Goal: Task Accomplishment & Management: Manage account settings

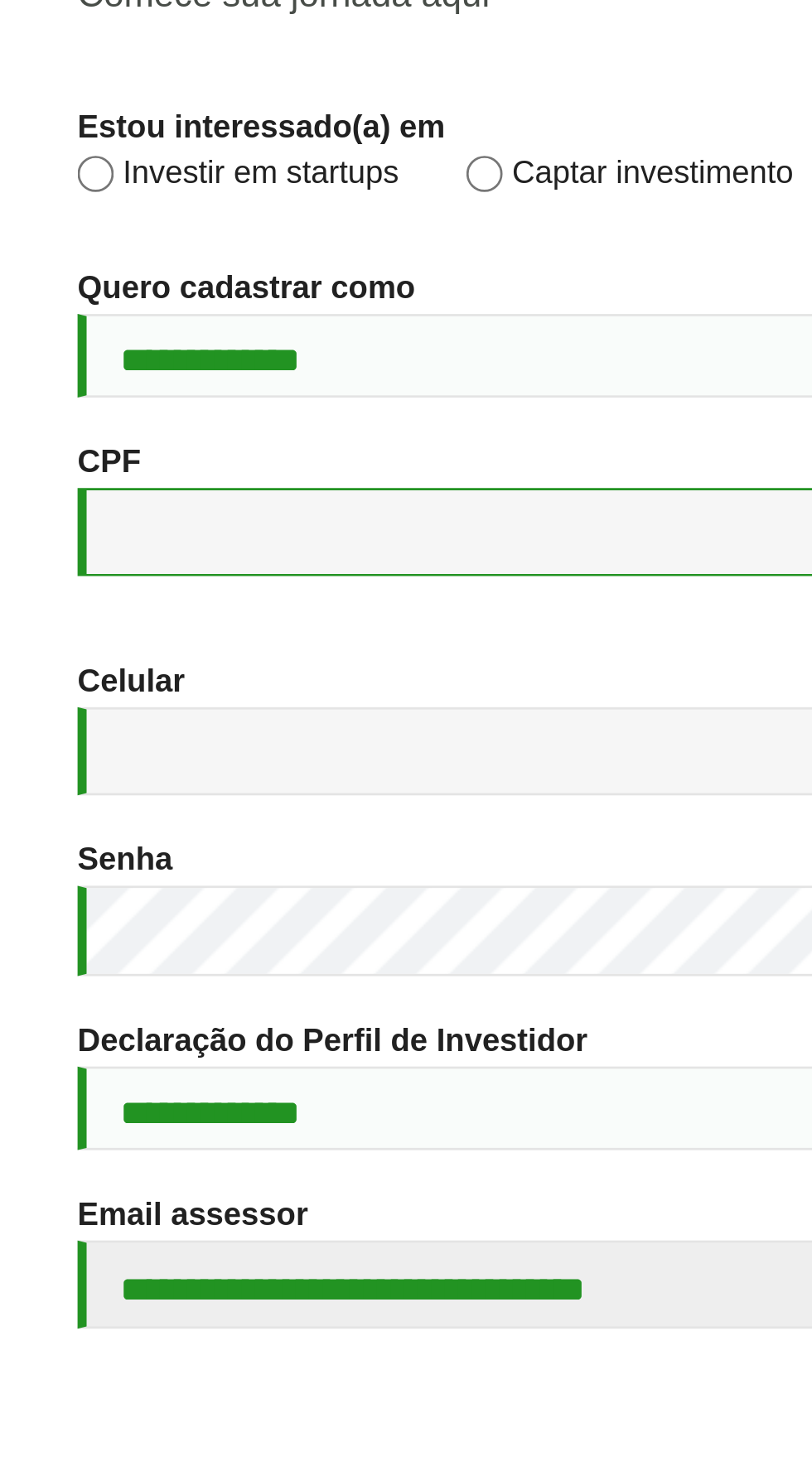
click at [127, 653] on input "CPF *" at bounding box center [213, 637] width 361 height 32
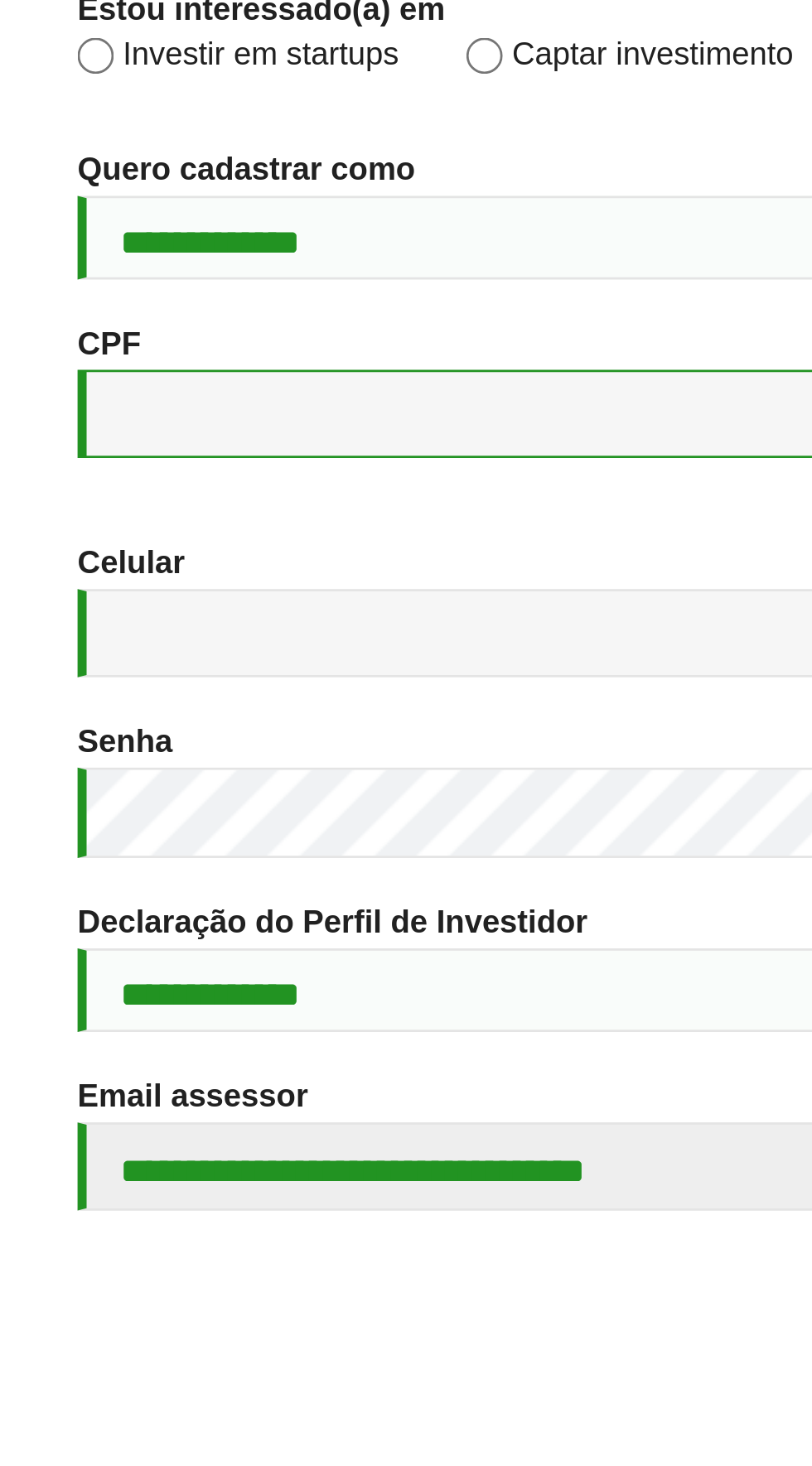
type input "**********"
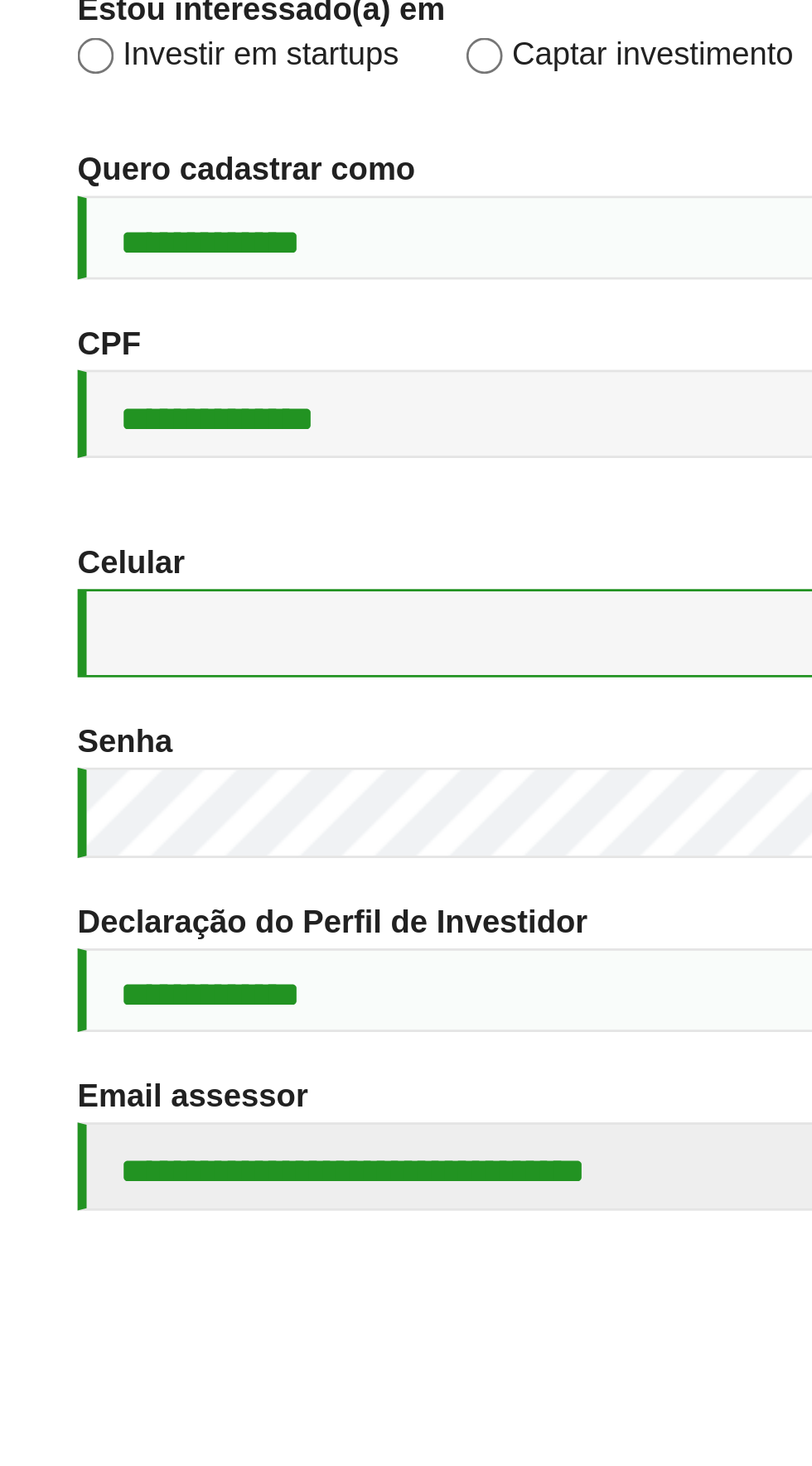
click at [161, 733] on input "Celular *" at bounding box center [213, 717] width 361 height 32
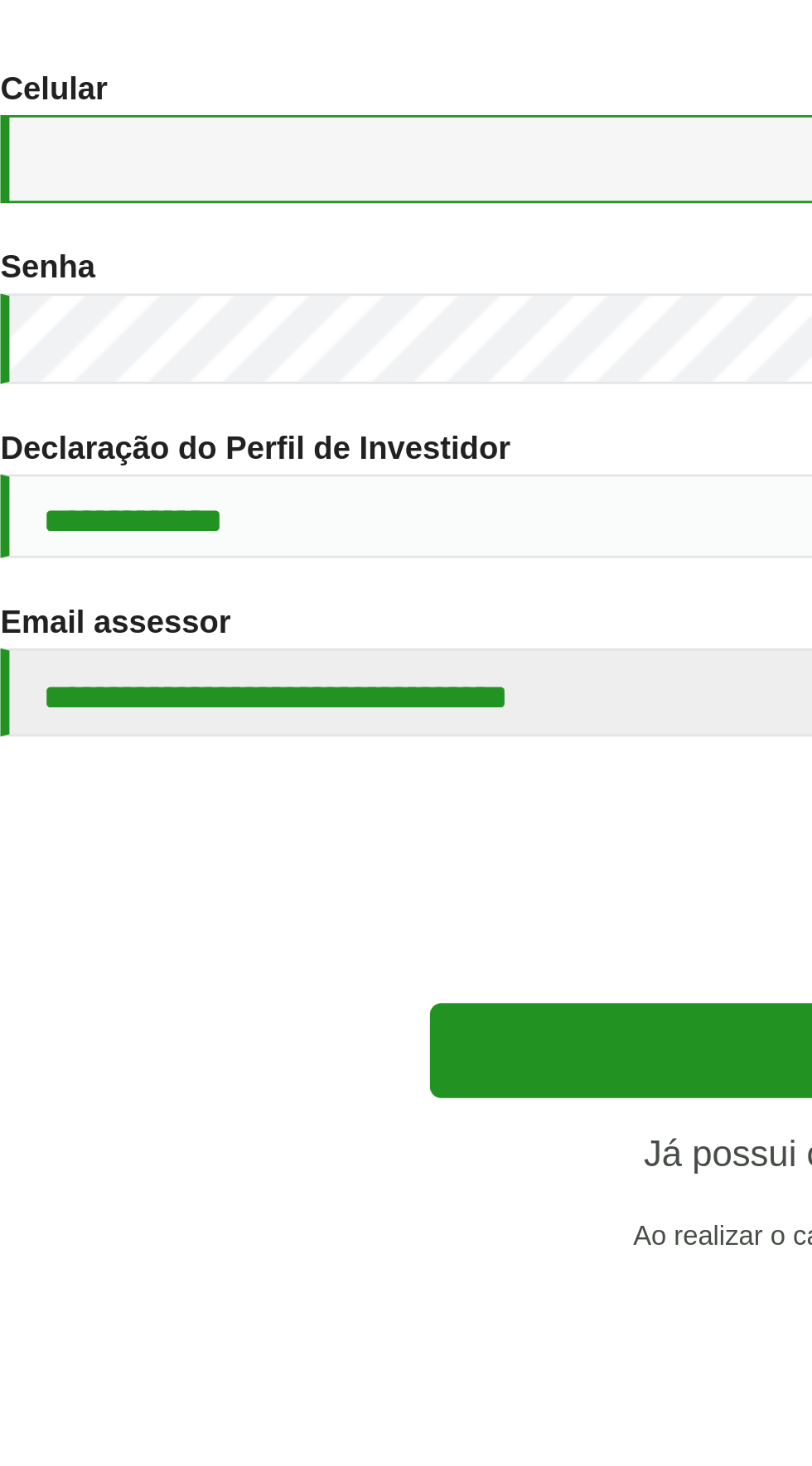
type input "**********"
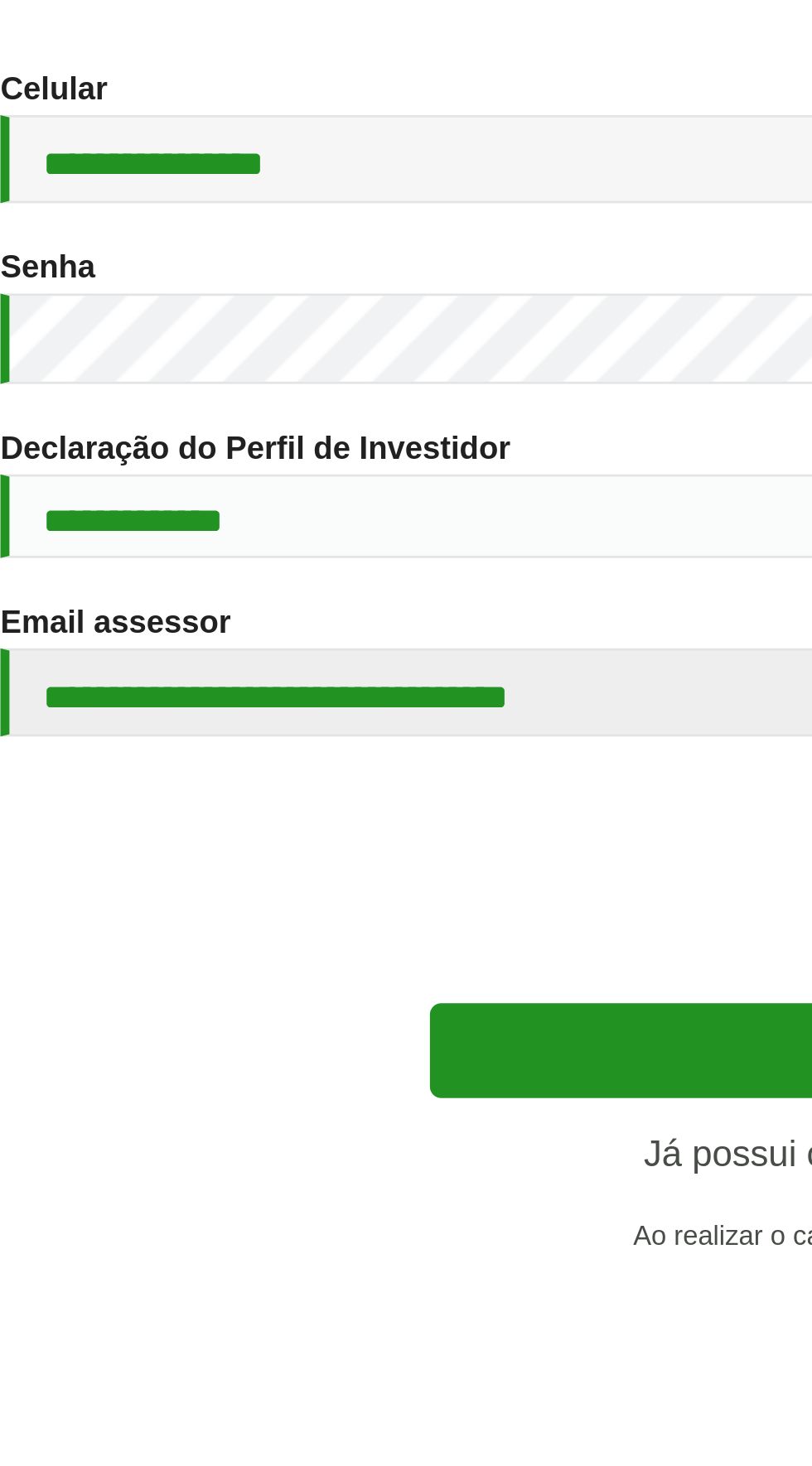
type input "**********"
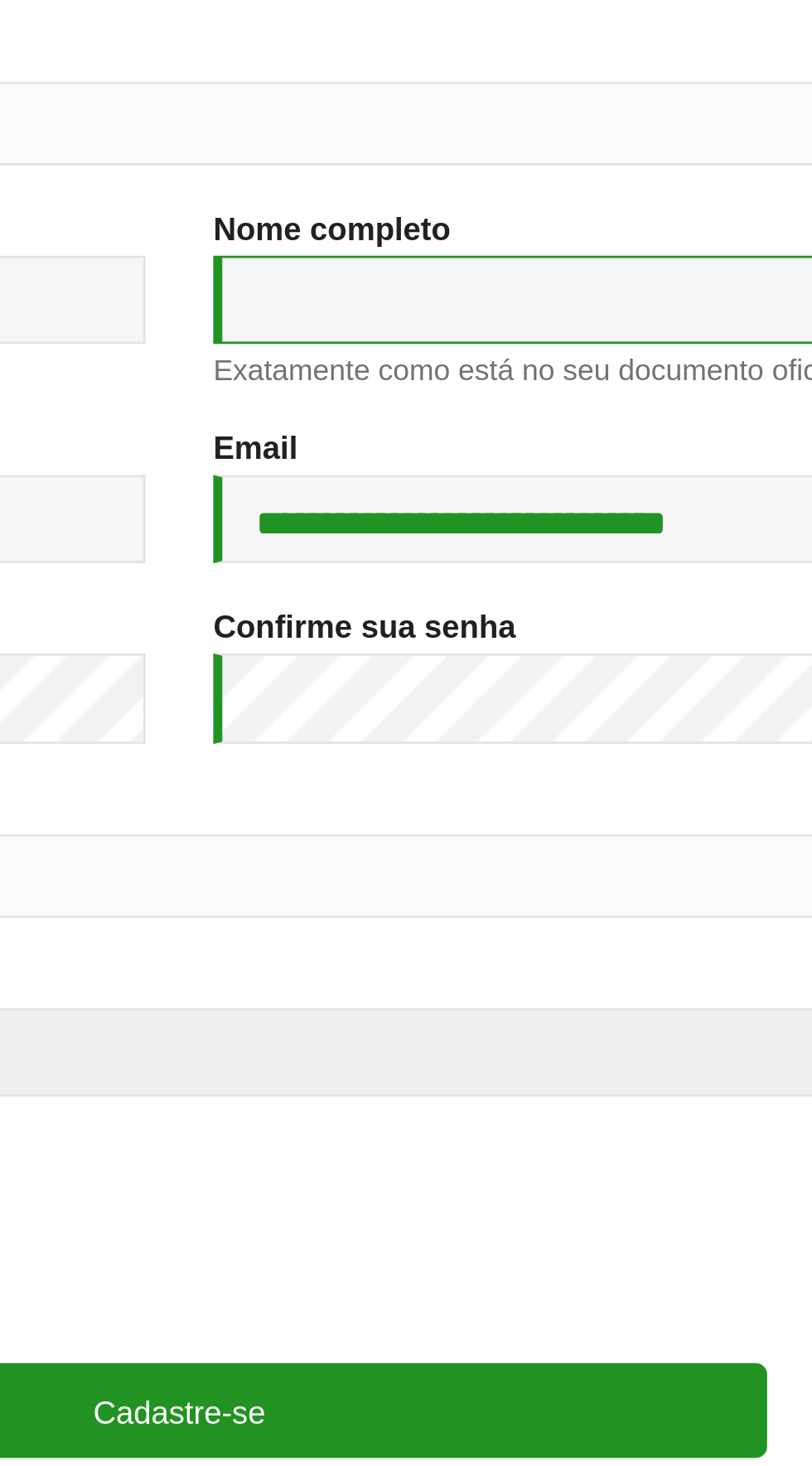
click at [528, 653] on input "Nome completo *" at bounding box center [599, 637] width 361 height 32
type input "**********"
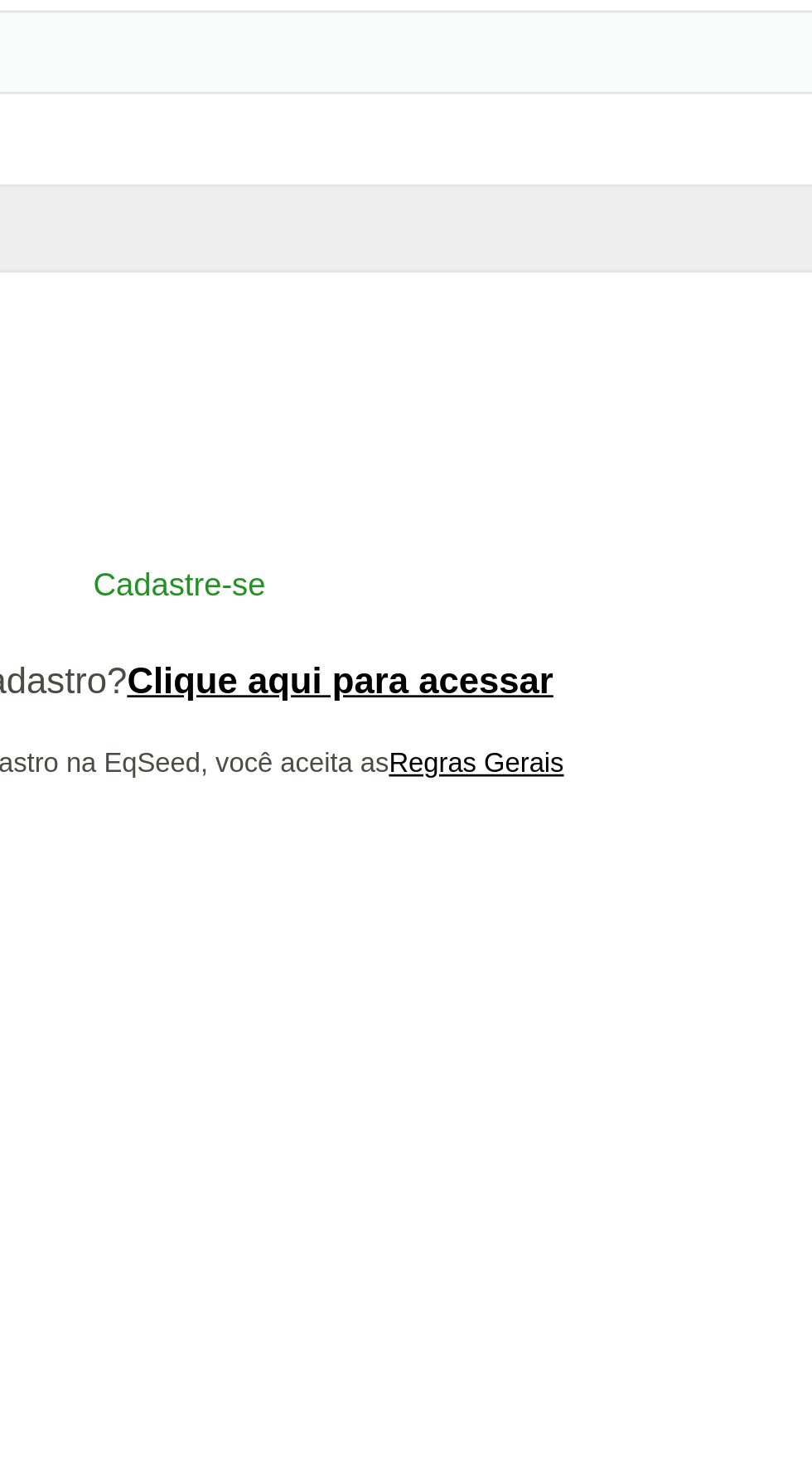
click at [461, 1060] on button "Cadastre-se" at bounding box center [406, 1044] width 431 height 31
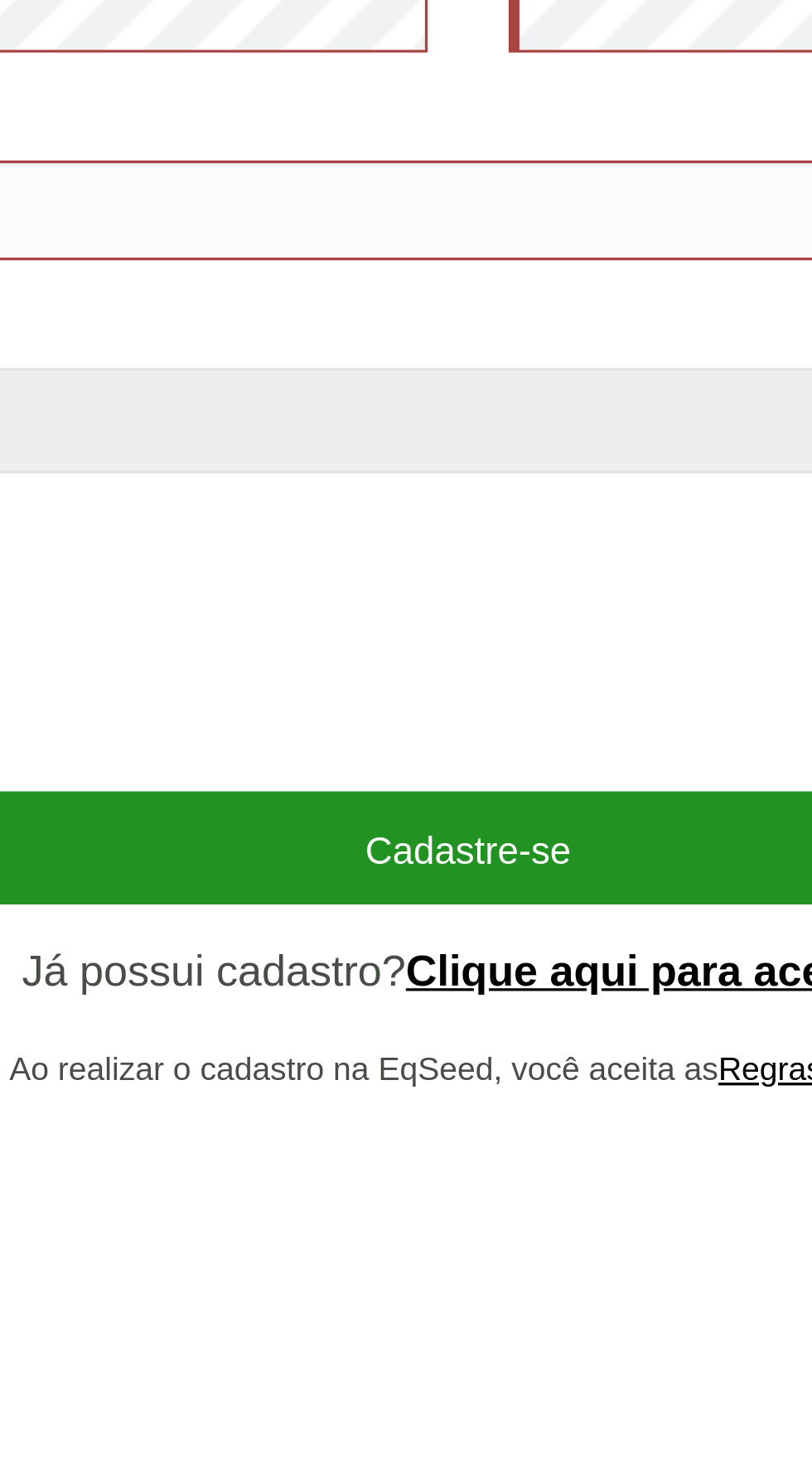
scroll to position [3, 0]
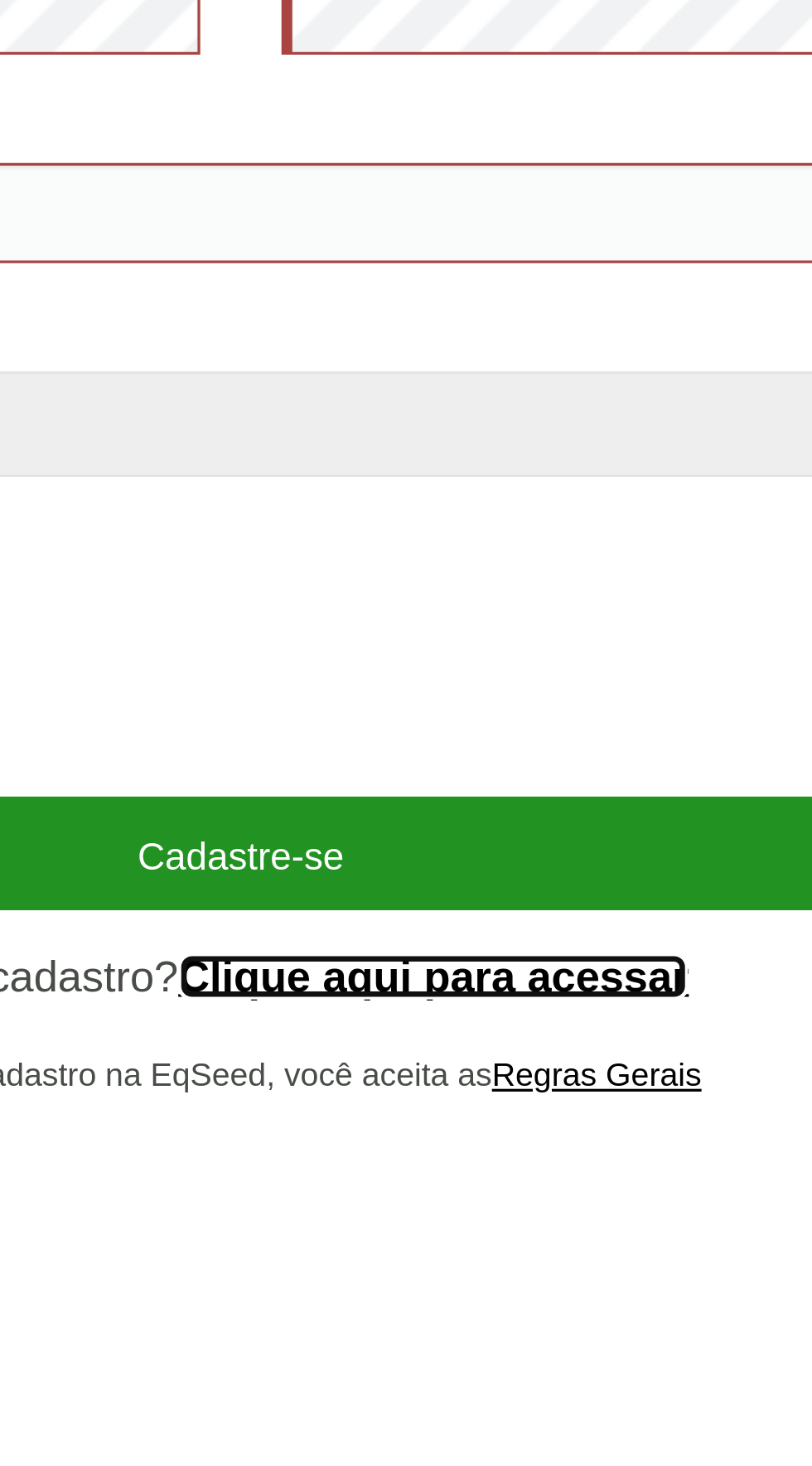
click at [501, 1089] on link "Clique aqui para acessar" at bounding box center [464, 1082] width 156 height 13
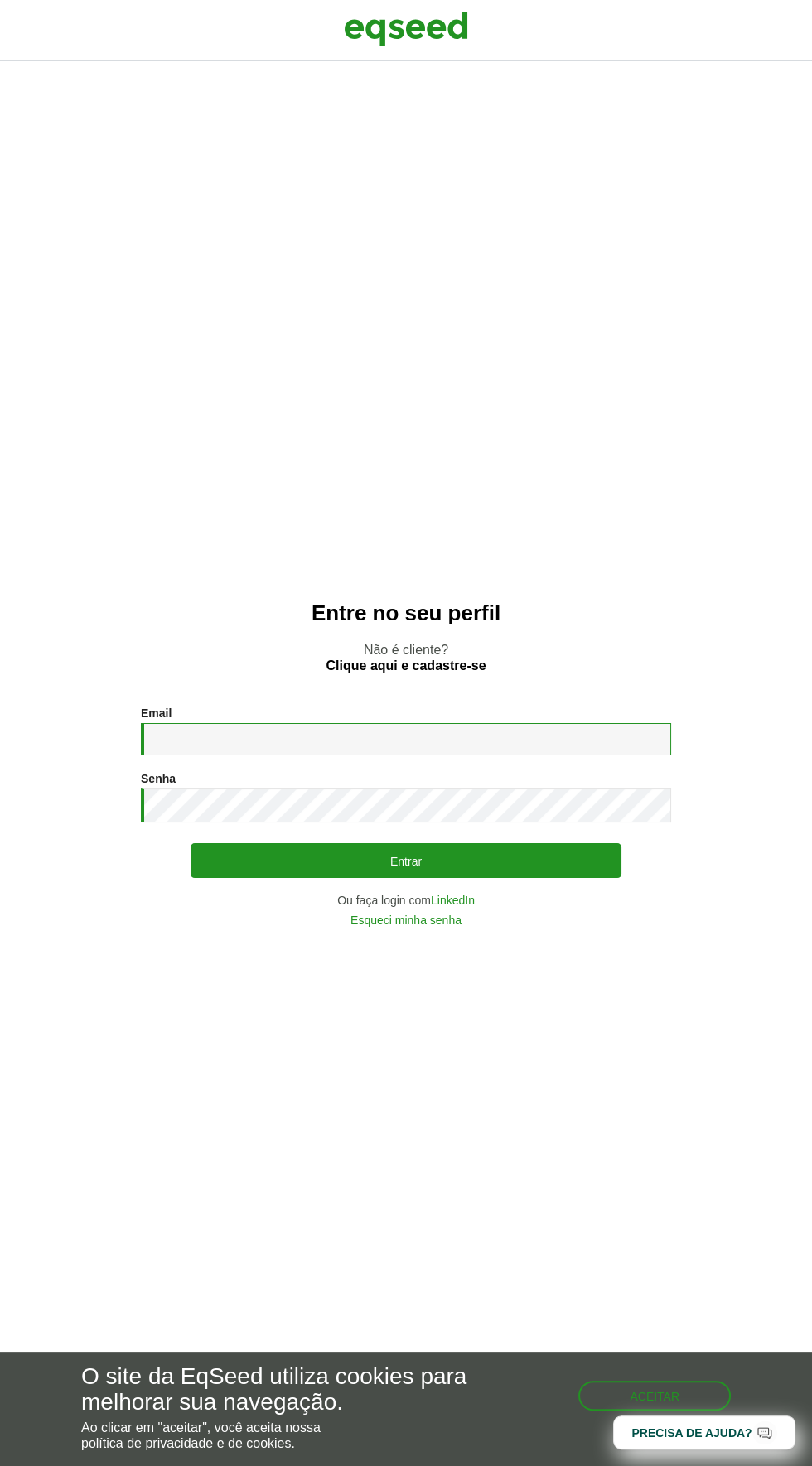
click at [351, 755] on input "Email *" at bounding box center [406, 739] width 530 height 32
type input "**********"
click at [191, 843] on button "Entrar" at bounding box center [406, 860] width 431 height 35
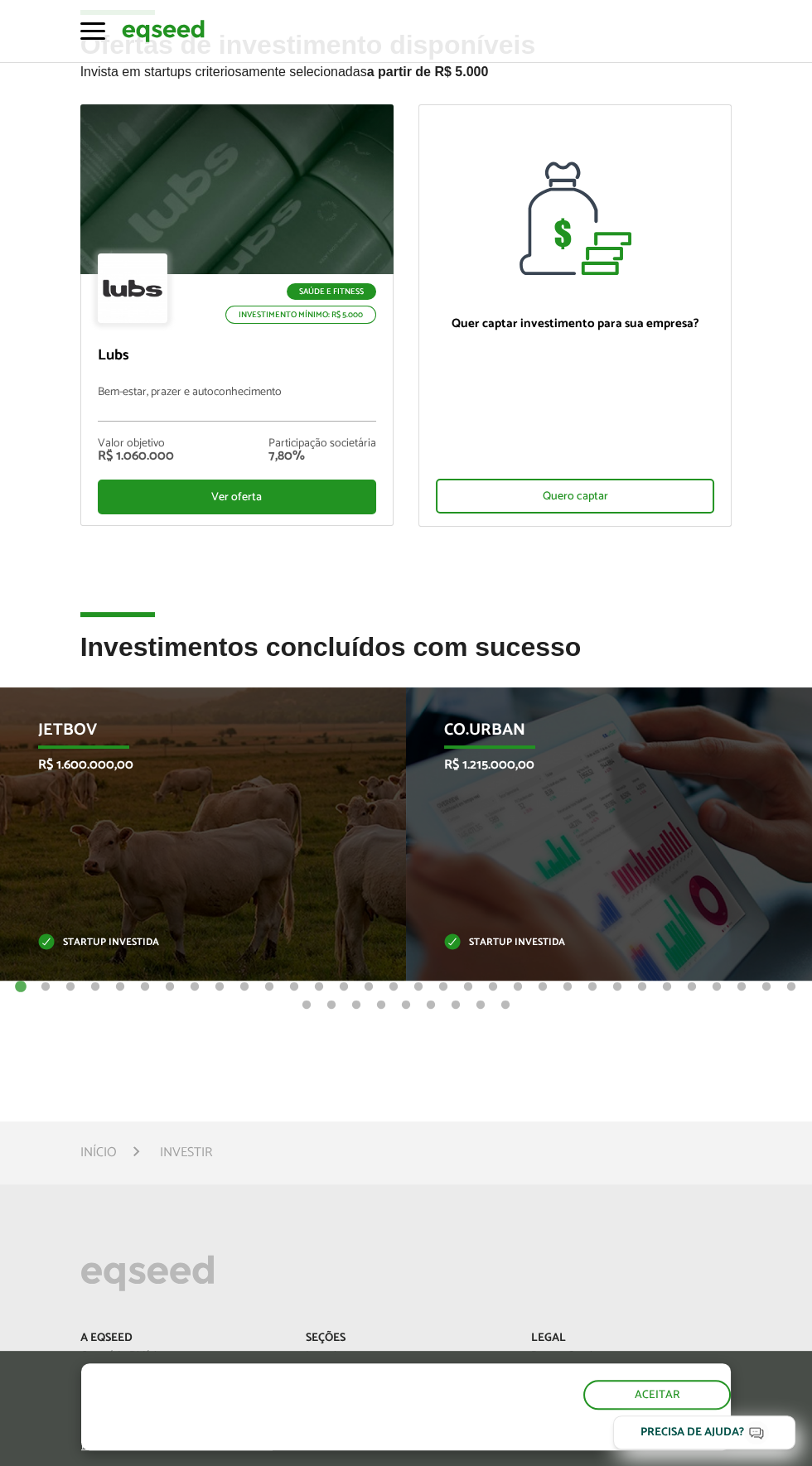
scroll to position [78, 0]
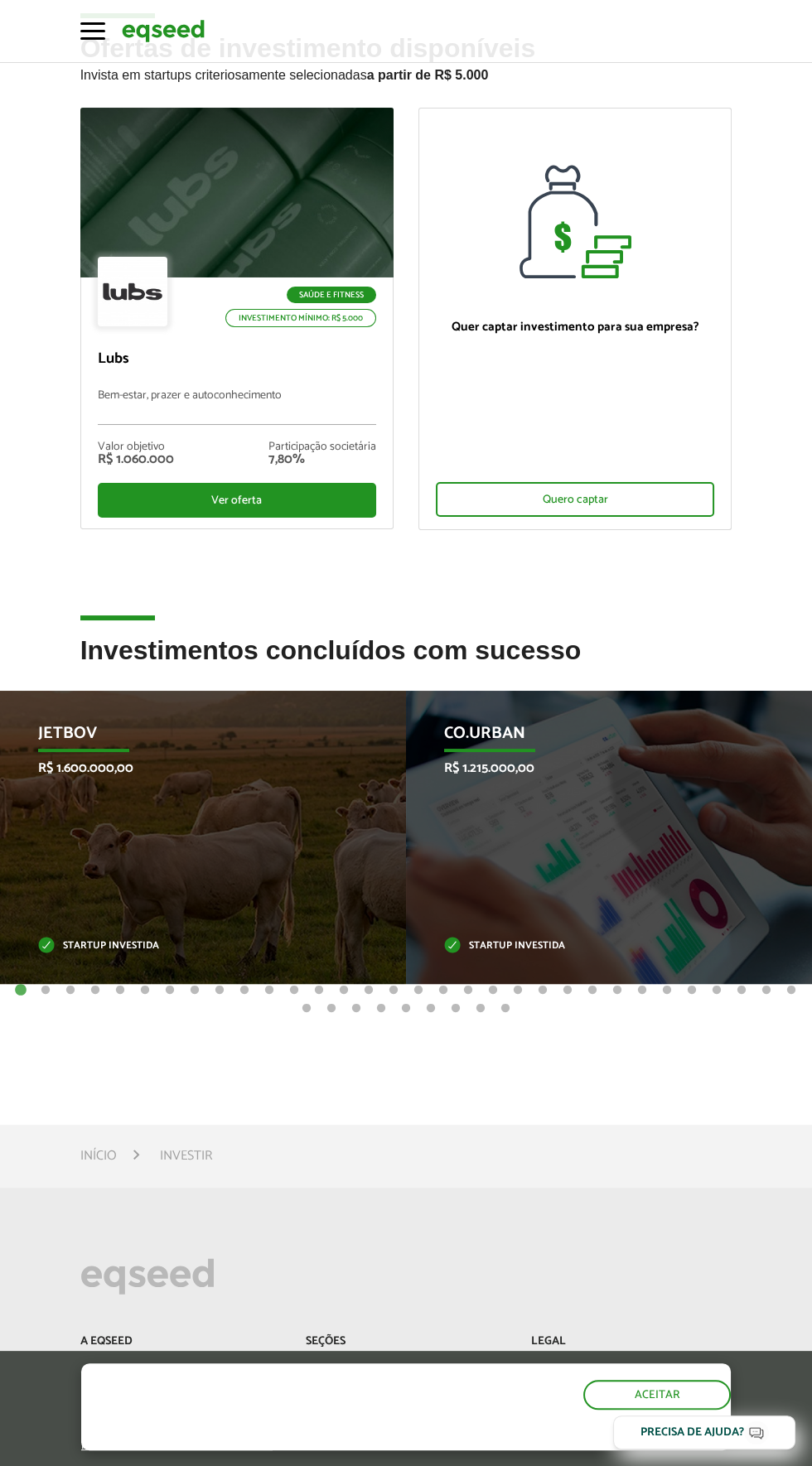
click at [300, 559] on div "Saúde e Fitness Investimento mínimo: R$ 5.000 Lubs Bem-estar, prazer e autoconh…" at bounding box center [406, 372] width 677 height 528
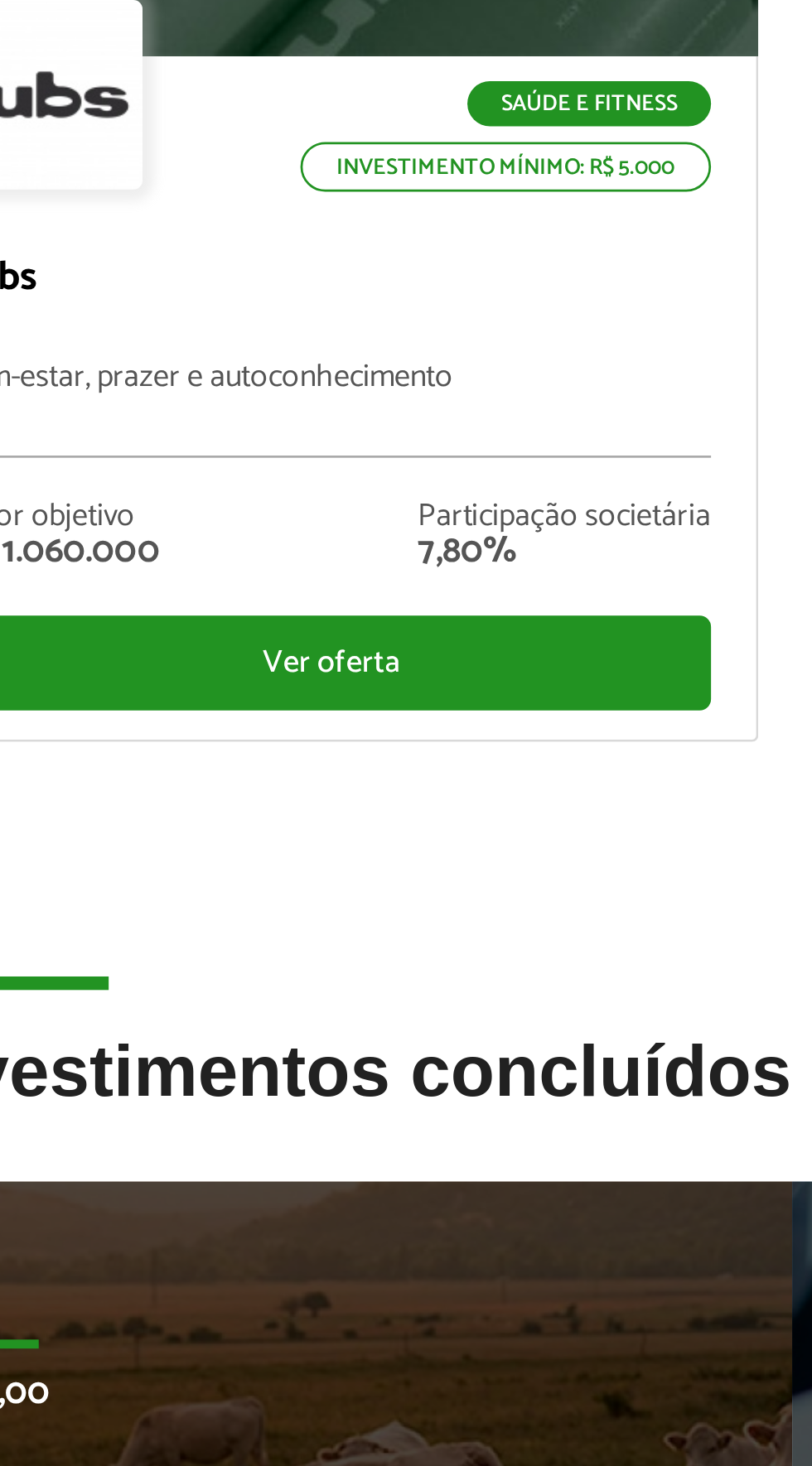
scroll to position [79, 0]
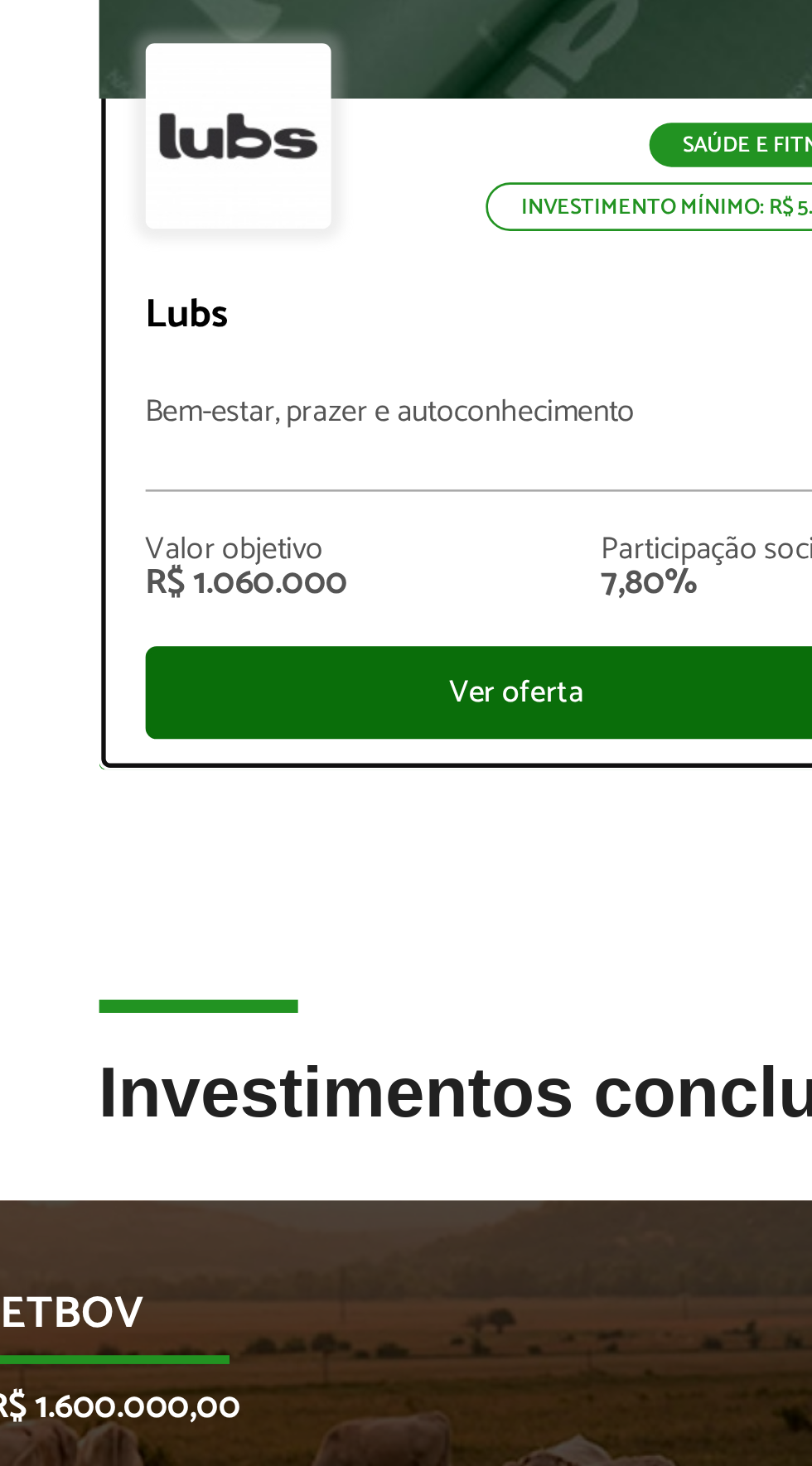
click at [253, 502] on div "Ver oferta" at bounding box center [236, 499] width 279 height 35
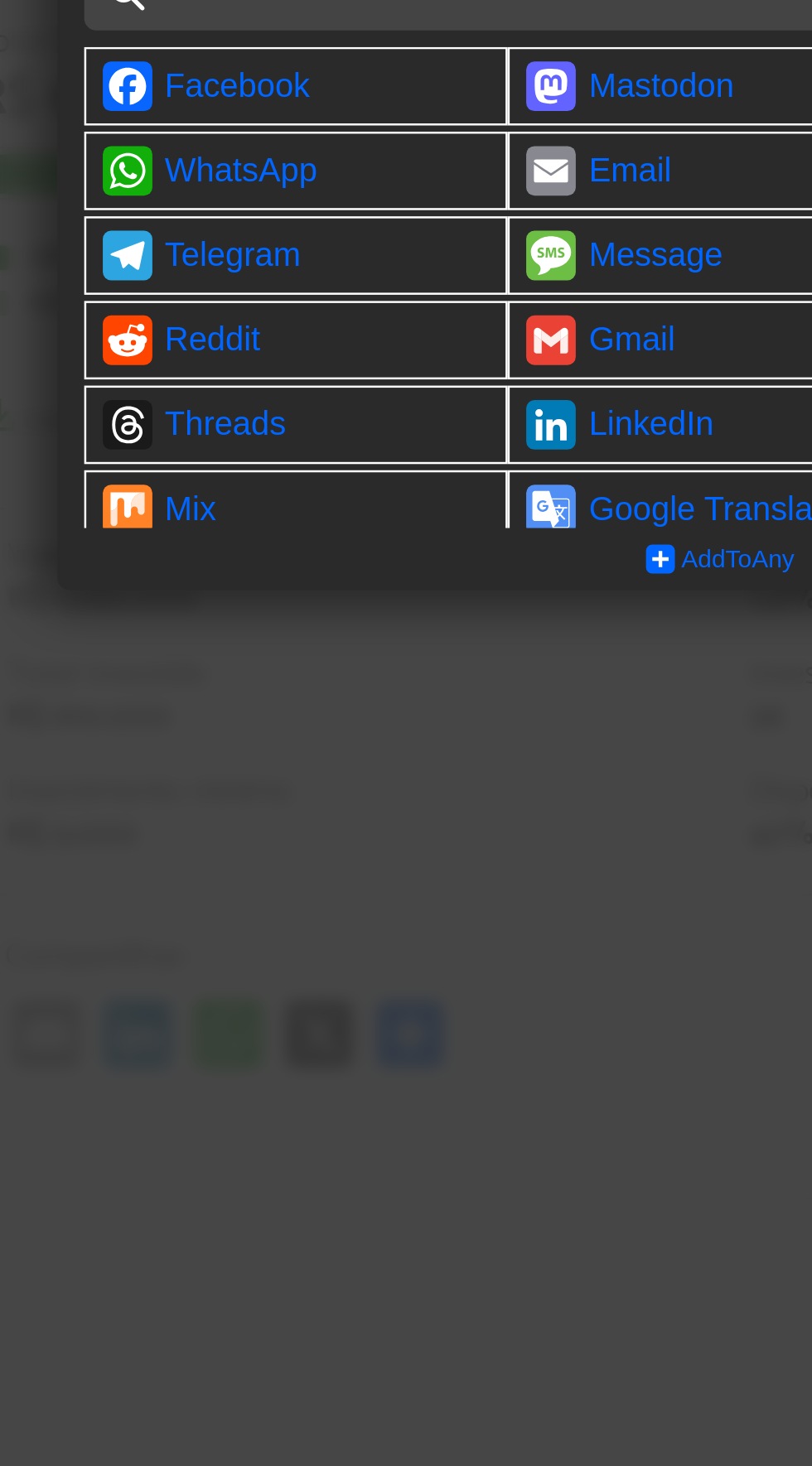
click at [348, 595] on div at bounding box center [406, 733] width 812 height 1466
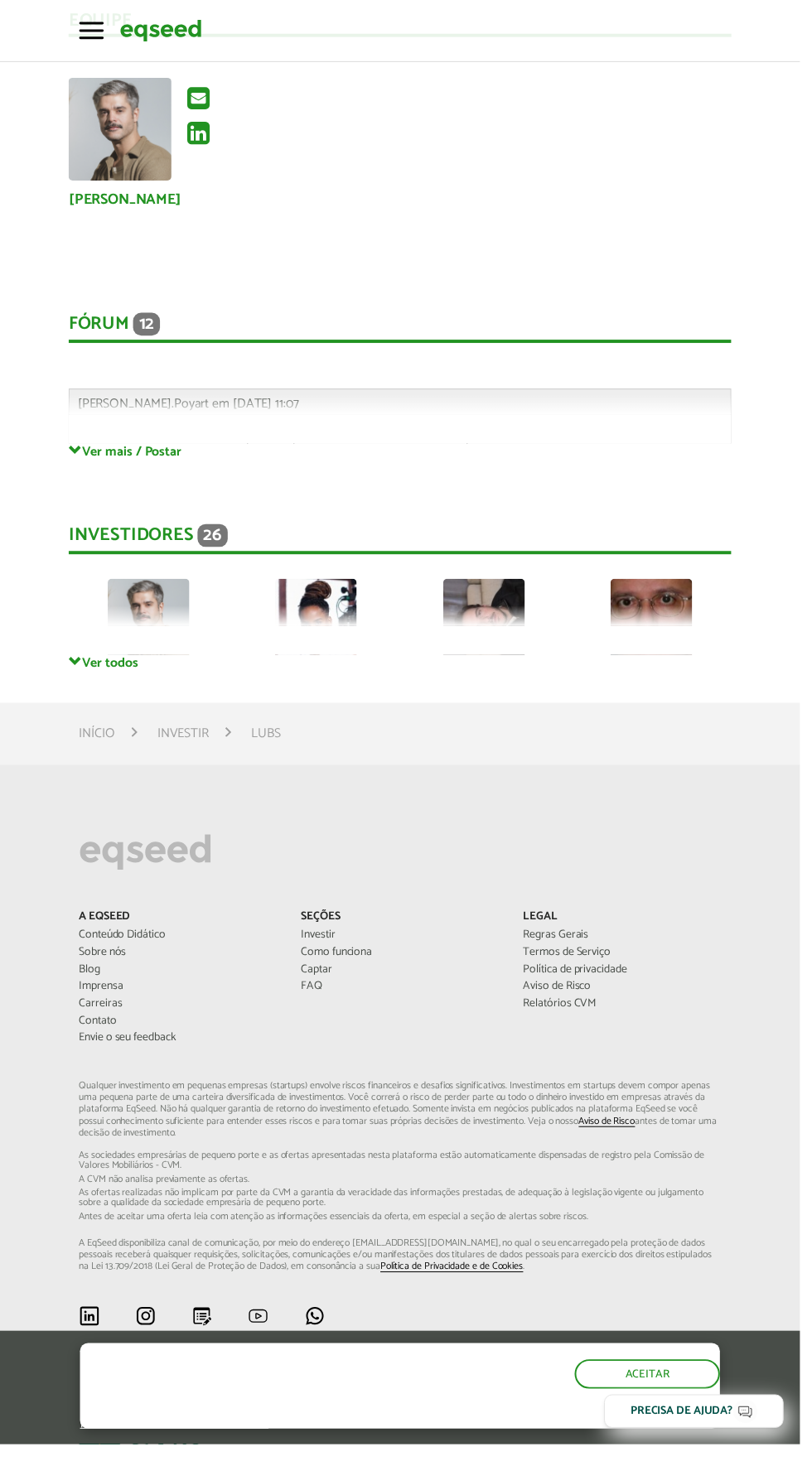
scroll to position [4141, 0]
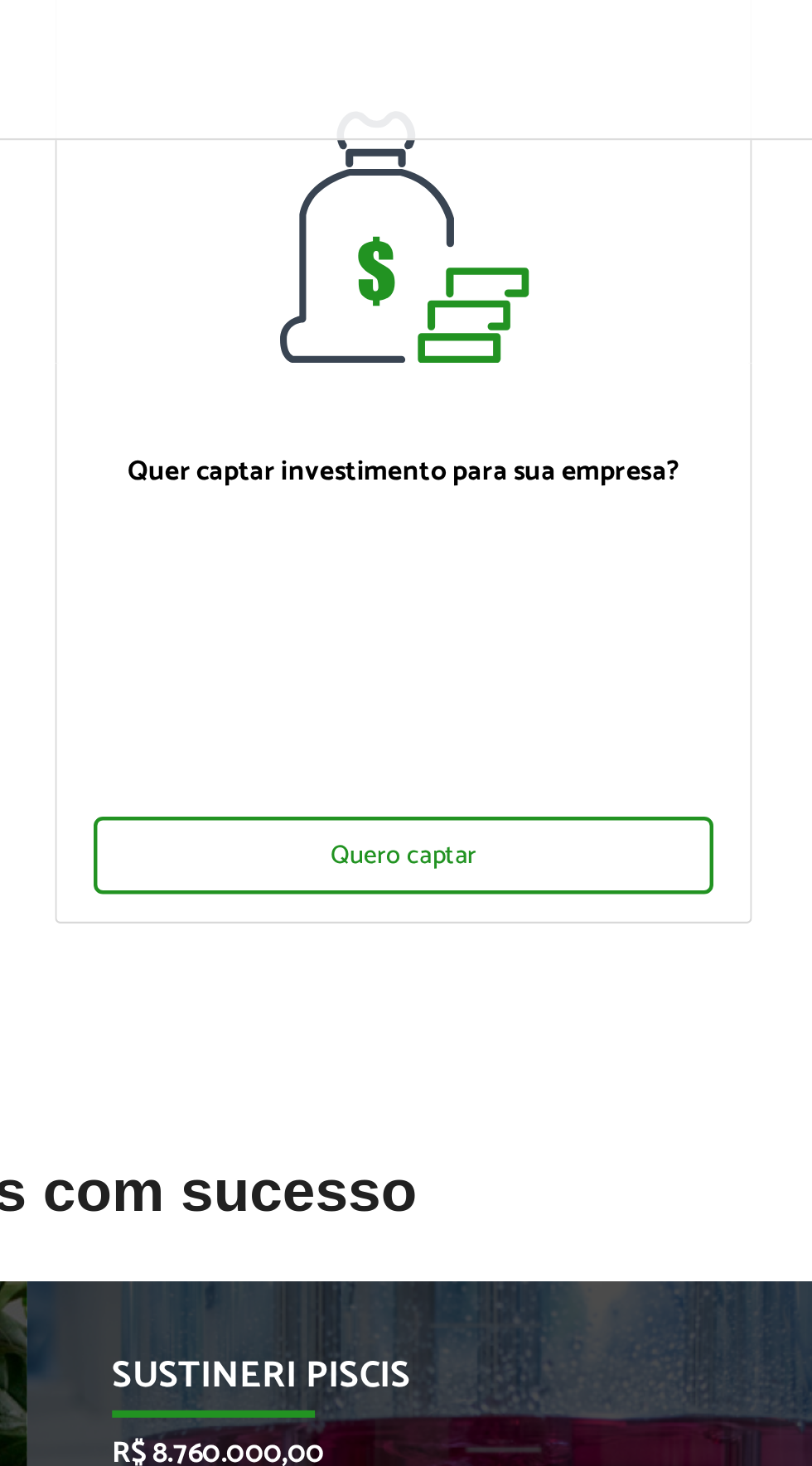
scroll to position [192, 0]
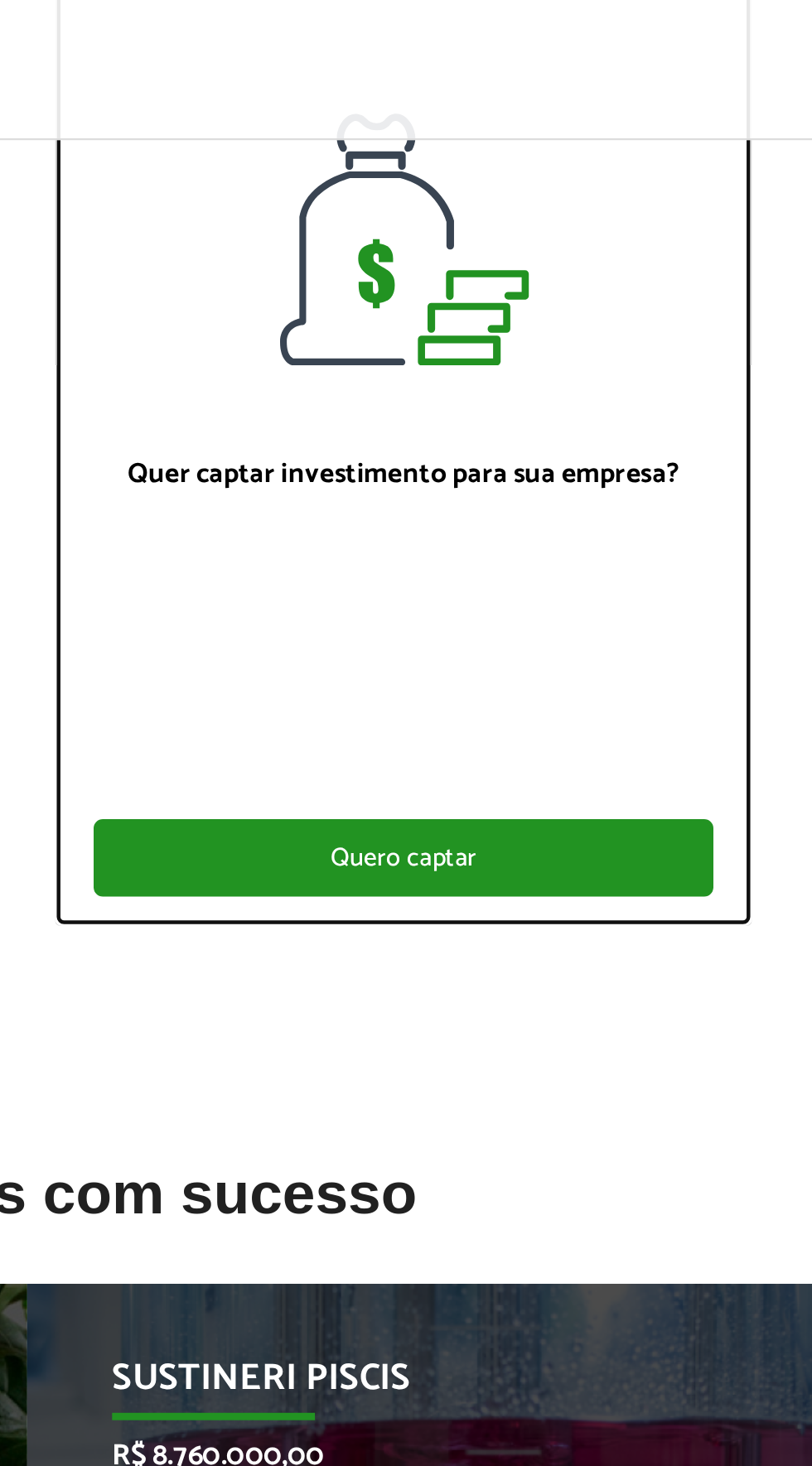
click at [610, 388] on div "Quero captar" at bounding box center [575, 385] width 279 height 35
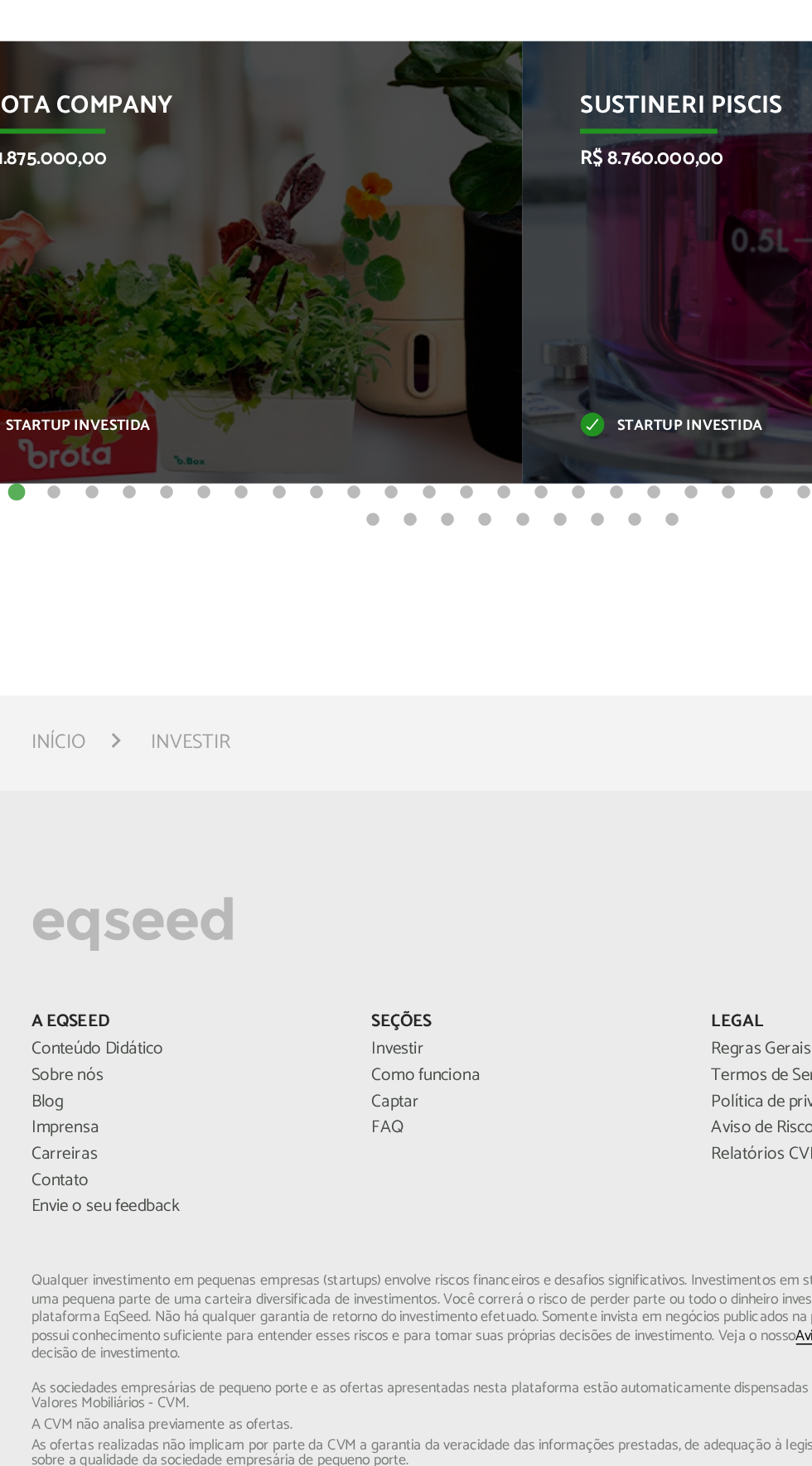
scroll to position [453, 0]
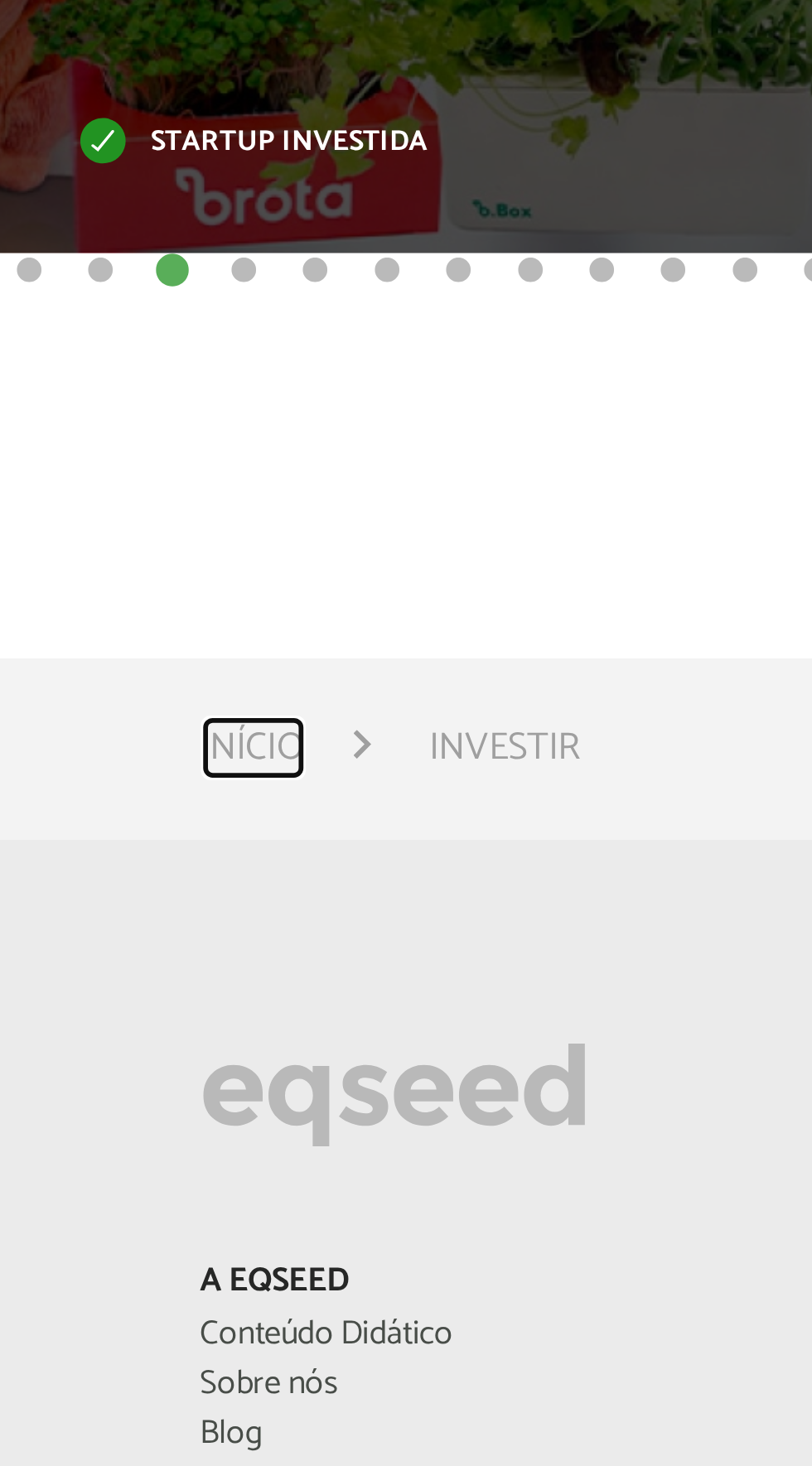
click at [109, 777] on link "Início" at bounding box center [98, 781] width 36 height 13
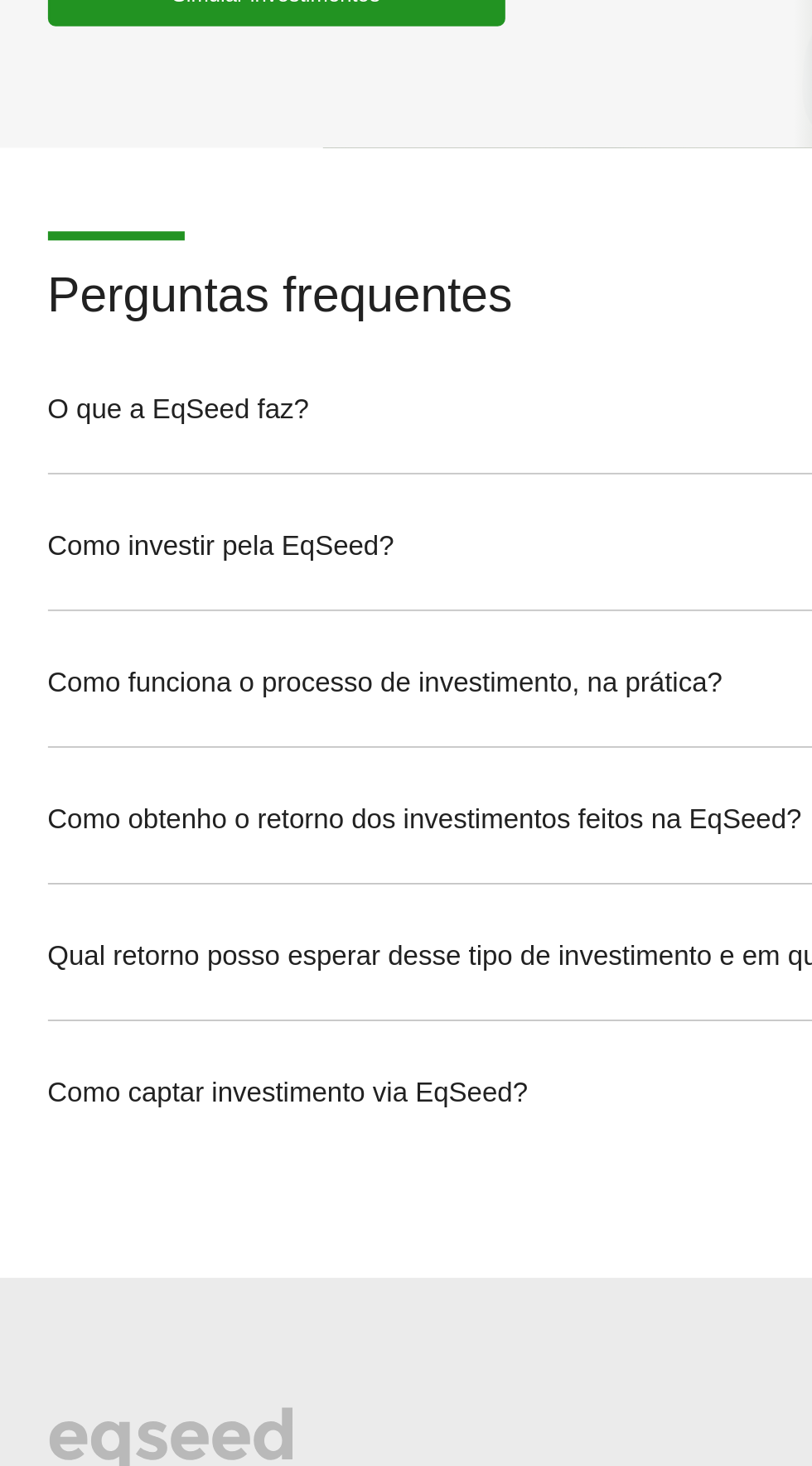
scroll to position [5168, 0]
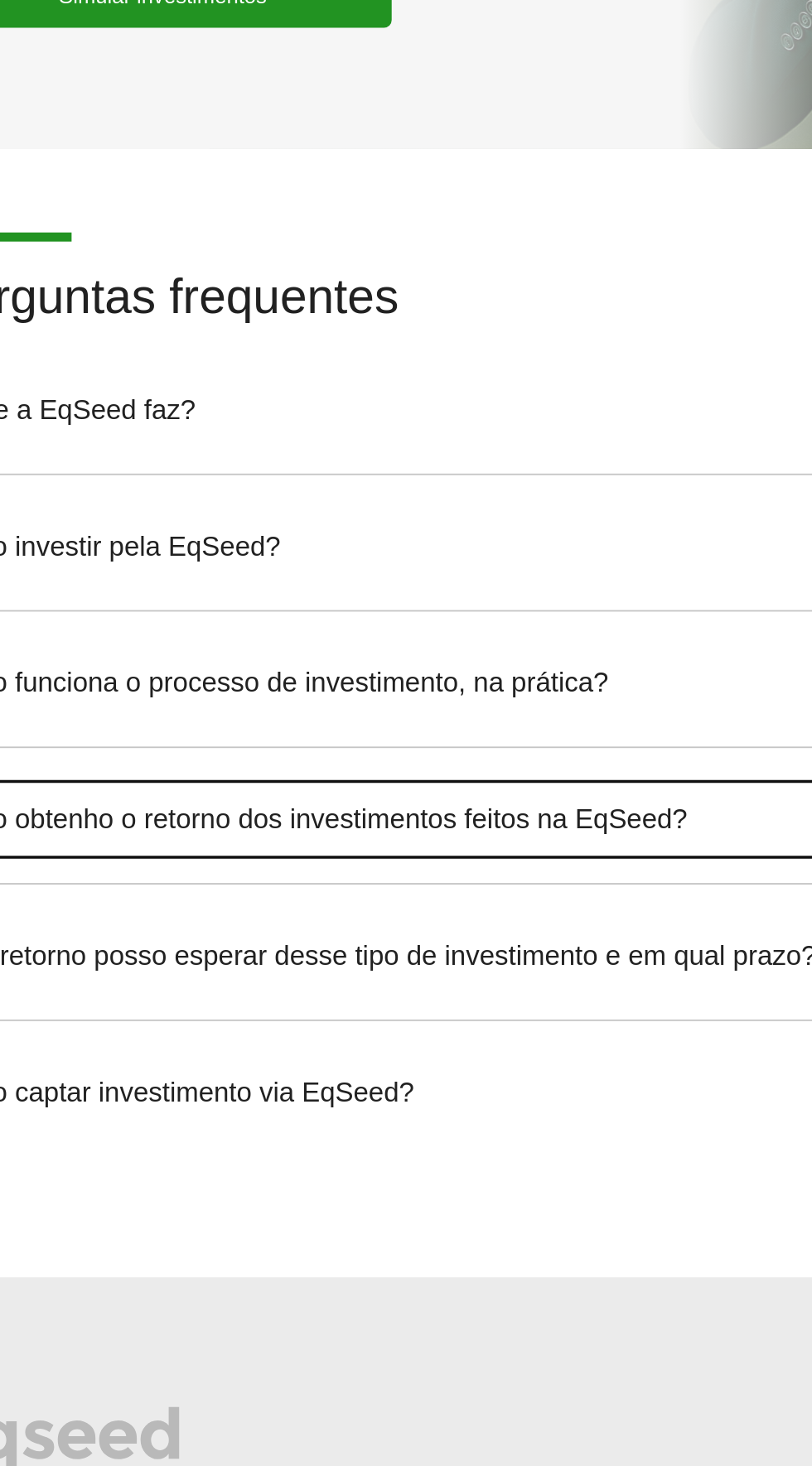
click at [460, 605] on link "Como obtenho o retorno dos investimentos feitos na EqSeed?" at bounding box center [406, 627] width 651 height 45
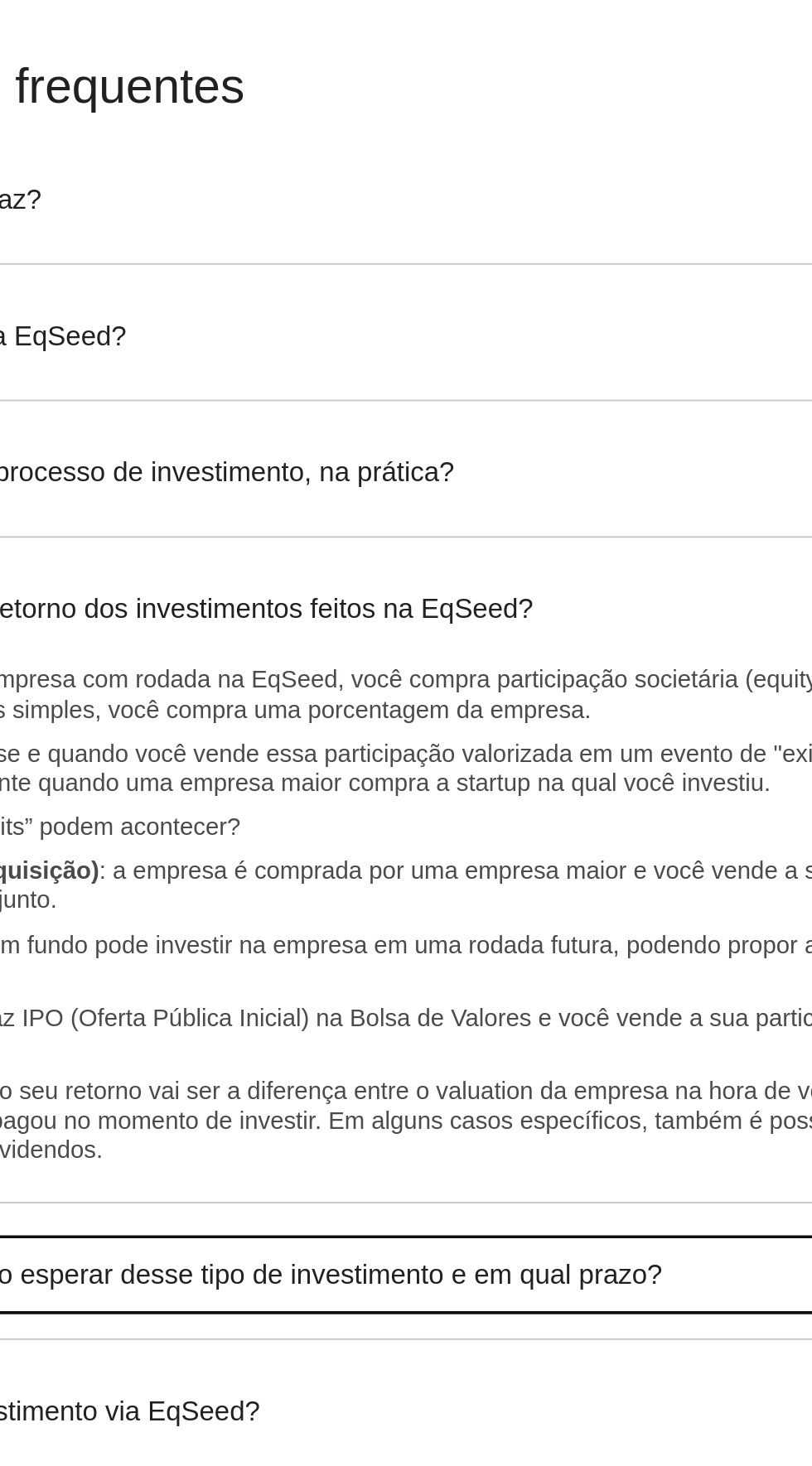
click at [494, 968] on link "Qual retorno posso esperar desse tipo de investimento e em qual prazo?" at bounding box center [406, 991] width 651 height 45
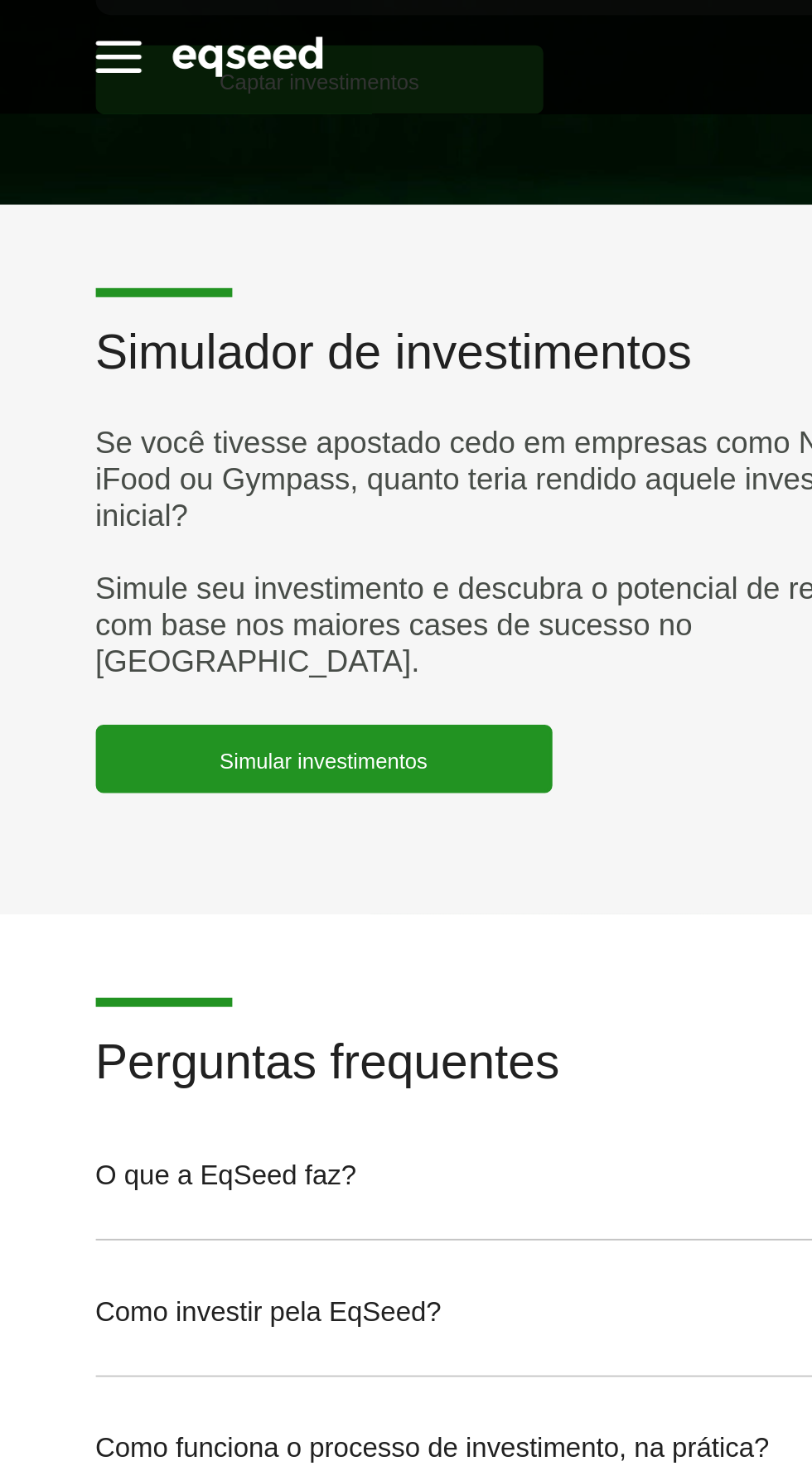
scroll to position [4928, 0]
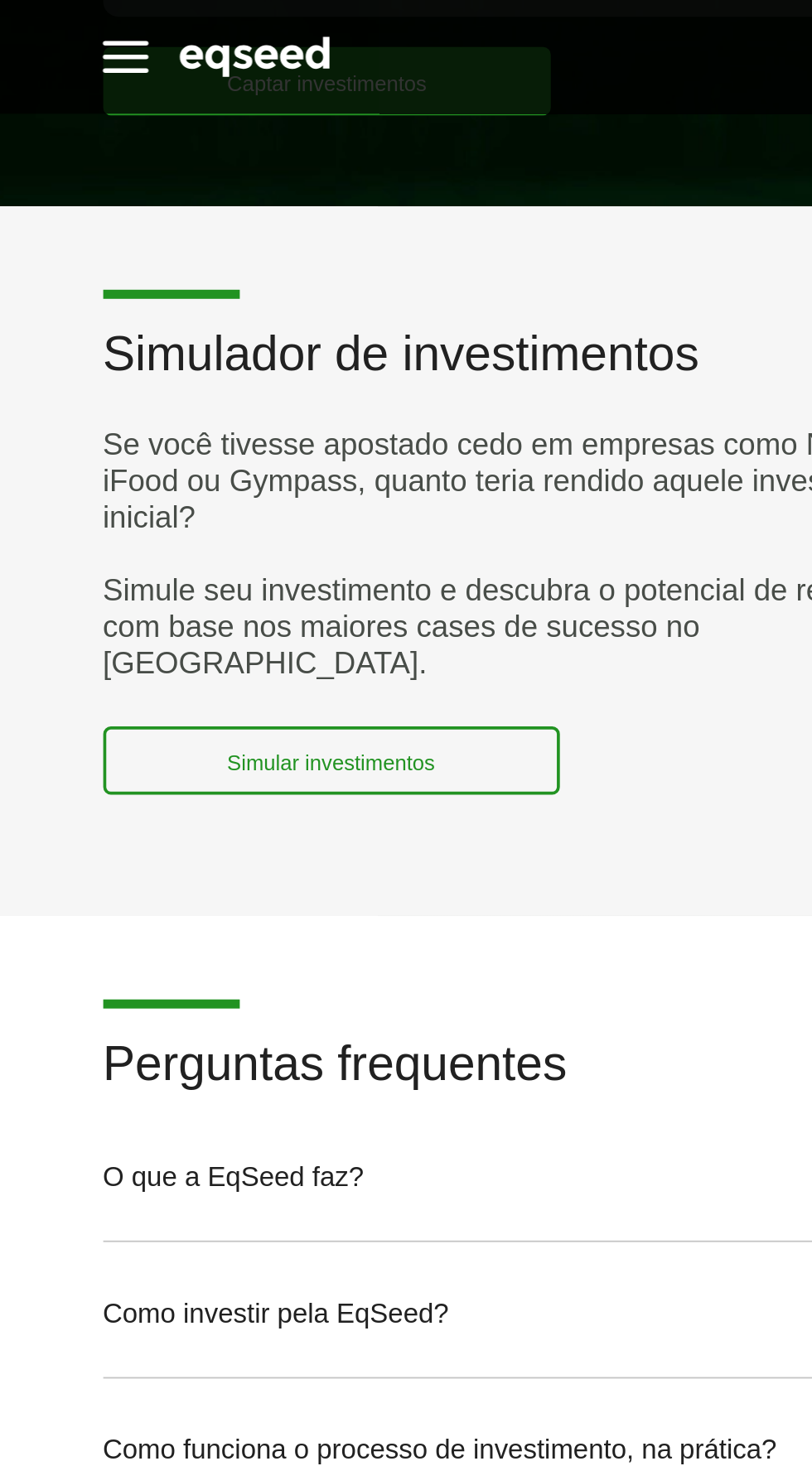
click at [275, 397] on link "Simular investimentos" at bounding box center [205, 415] width 249 height 37
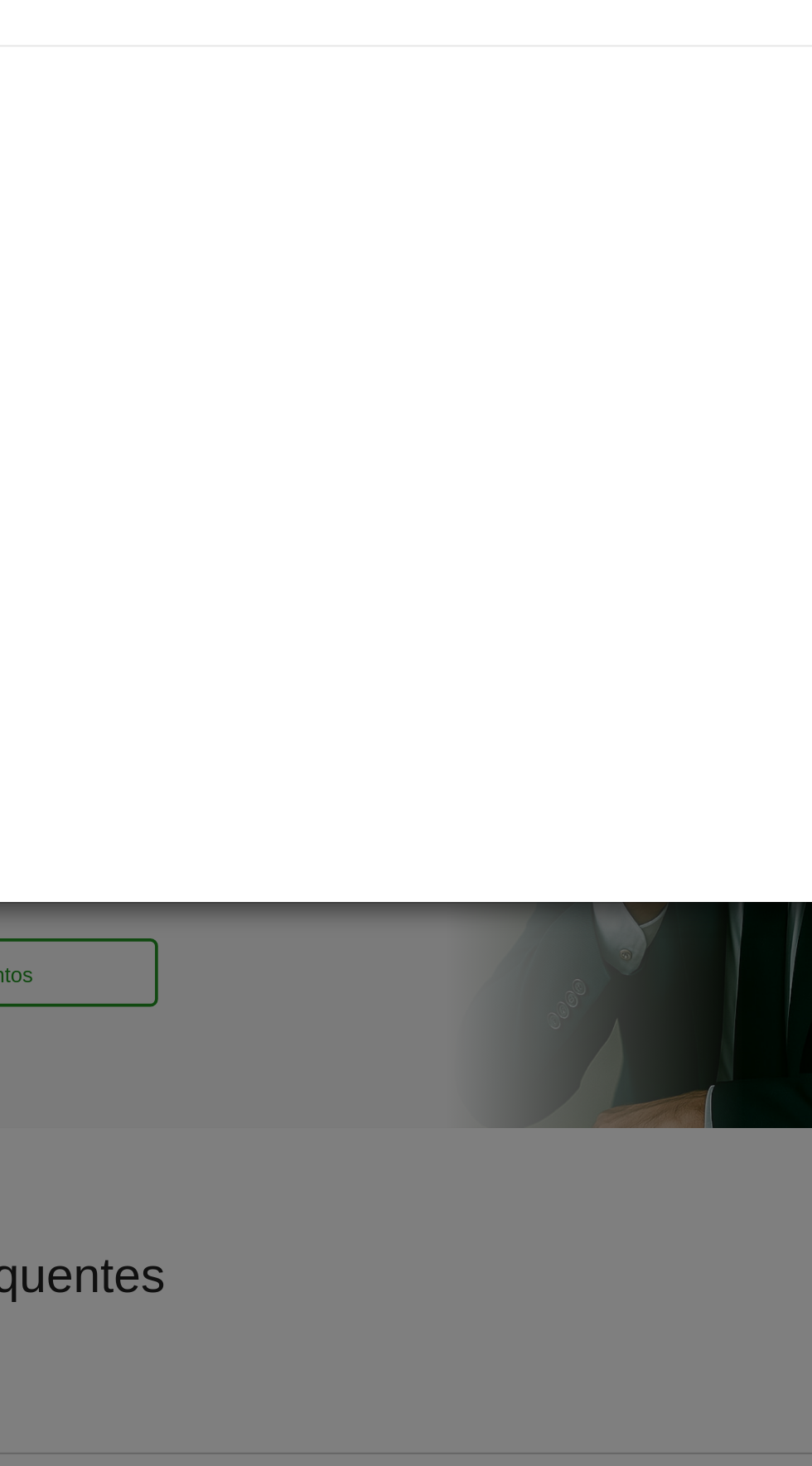
scroll to position [4747, 0]
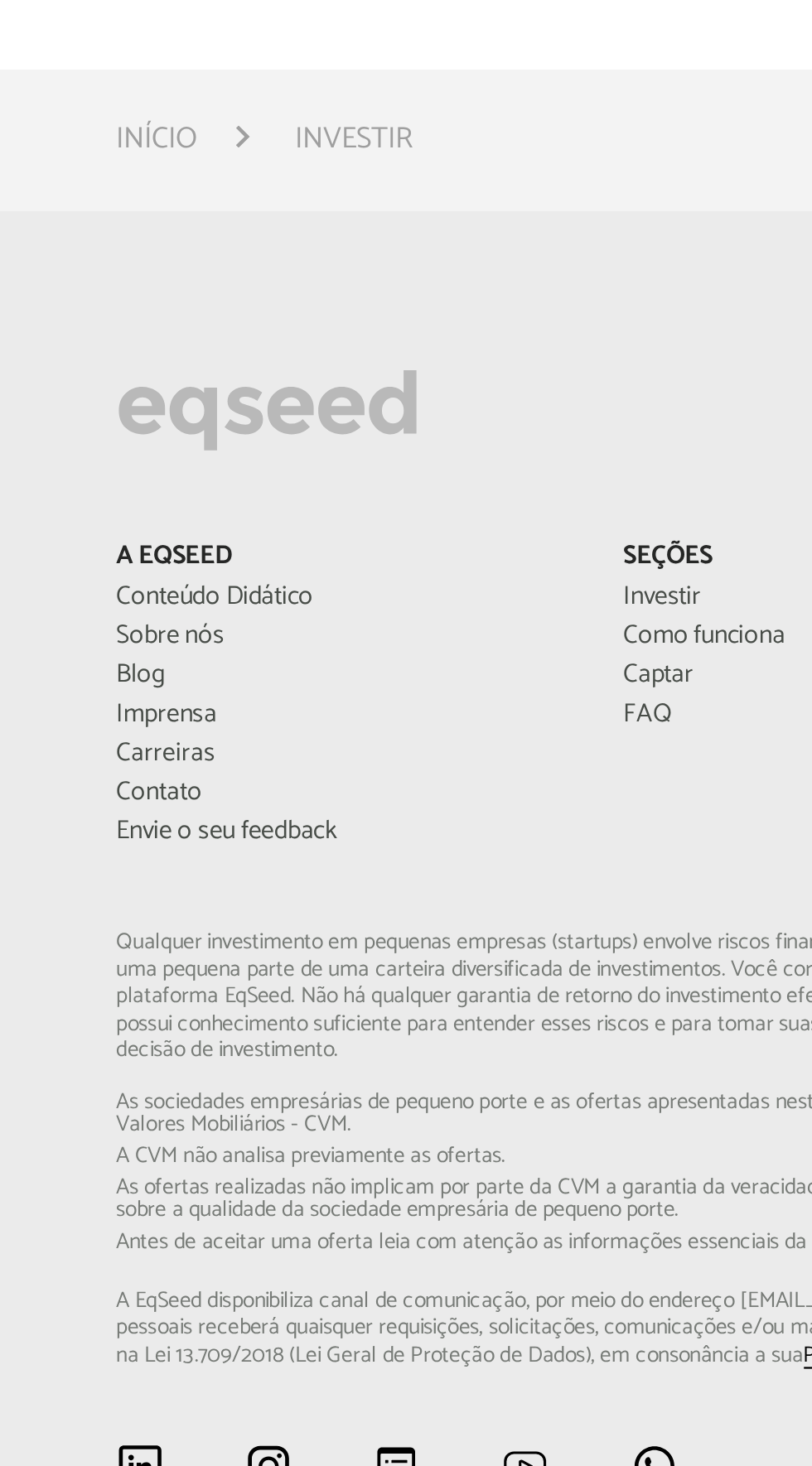
scroll to position [555, 0]
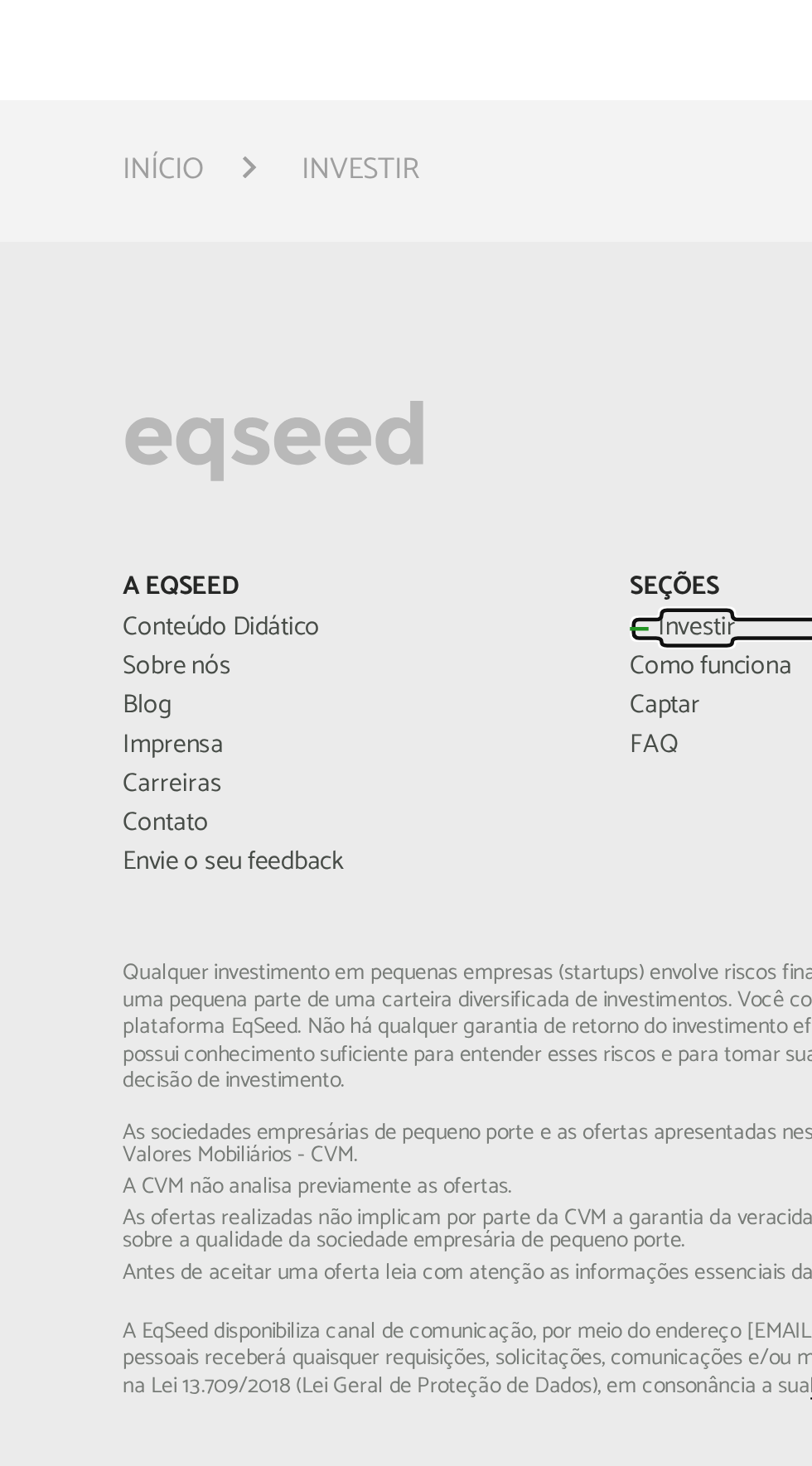
click at [337, 882] on link "Investir" at bounding box center [406, 883] width 200 height 11
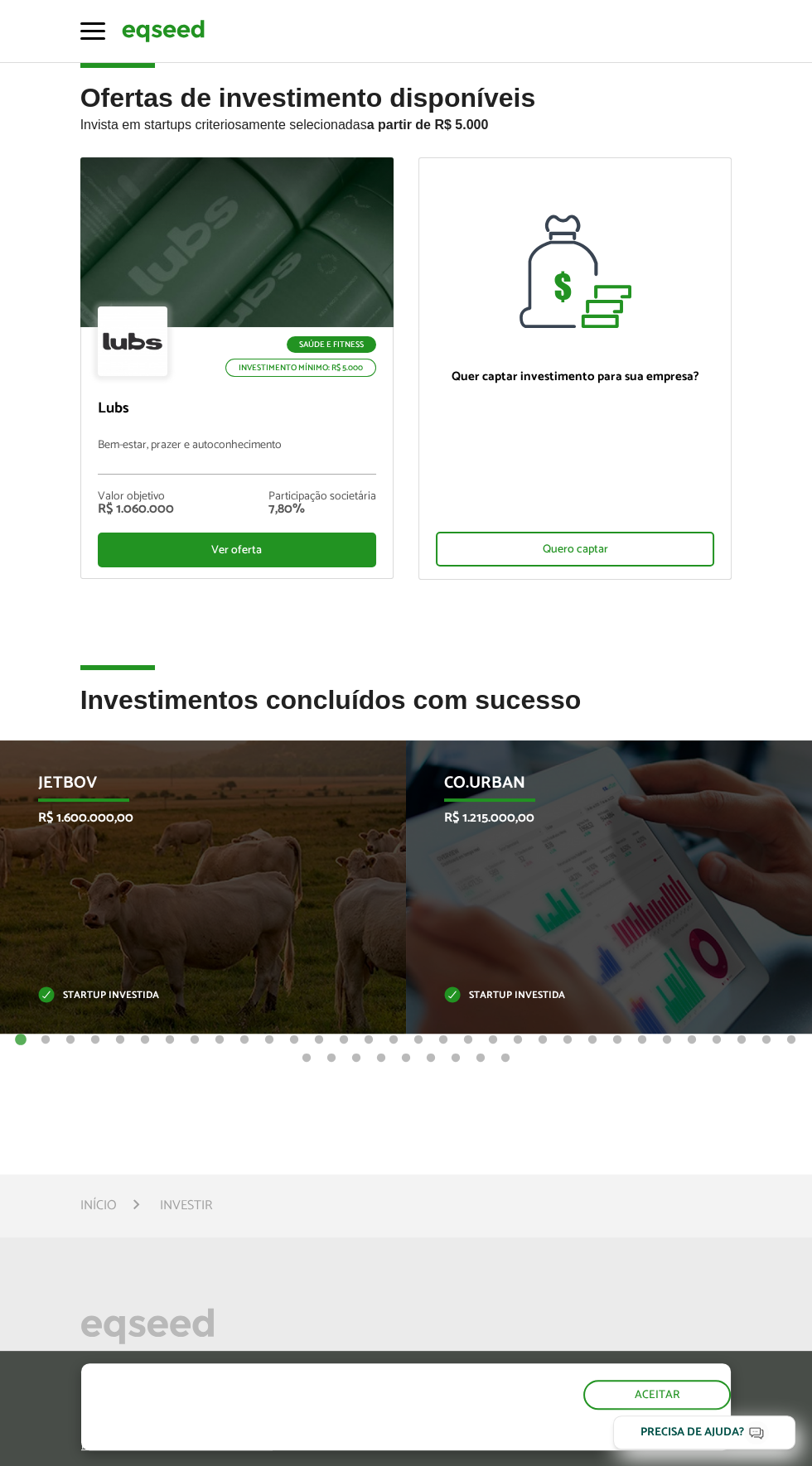
scroll to position [27, 0]
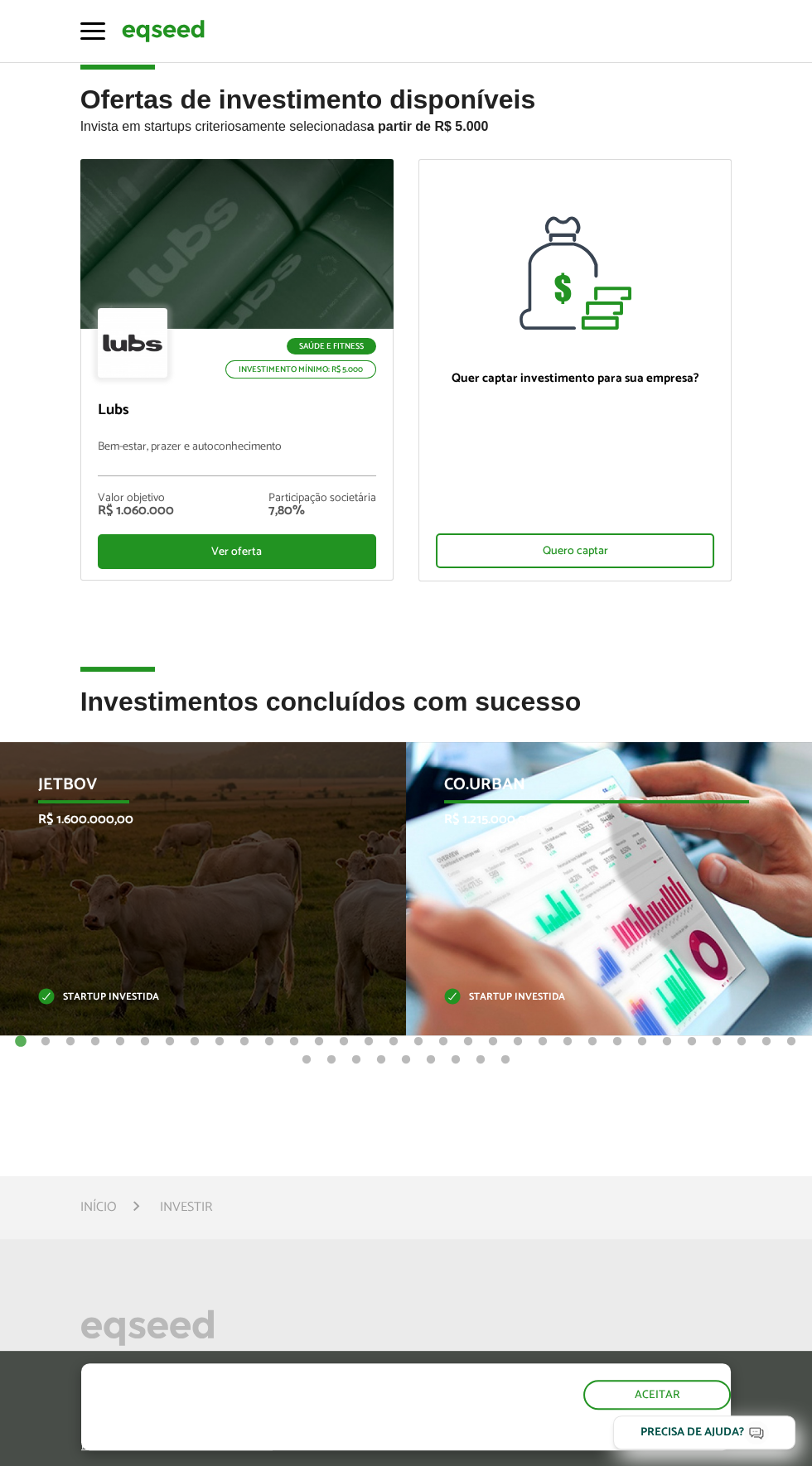
click at [548, 993] on p "Startup investida" at bounding box center [596, 997] width 305 height 9
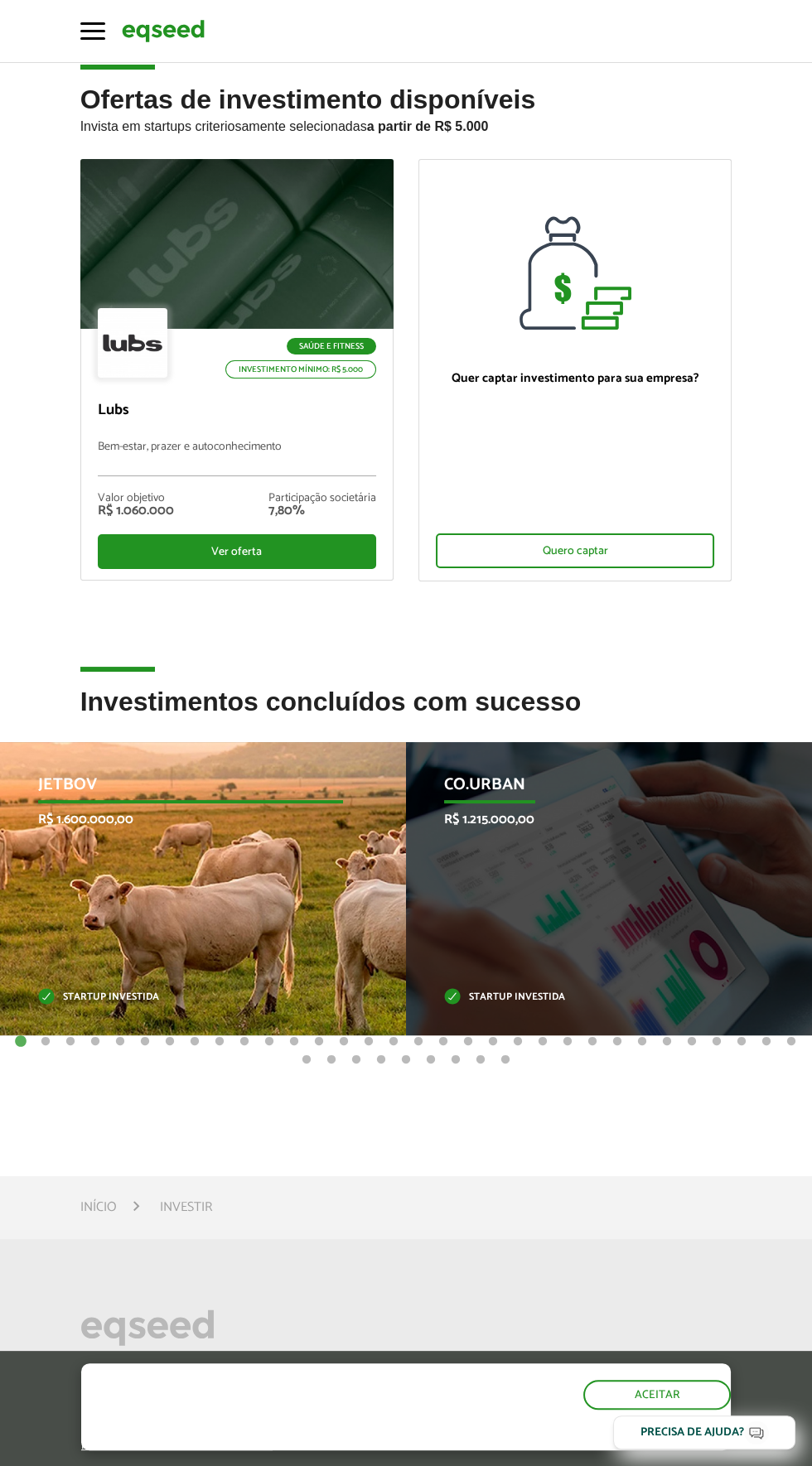
click at [324, 951] on div "JetBov R$ 1.600.000,00 Startup investida" at bounding box center [191, 889] width 381 height 293
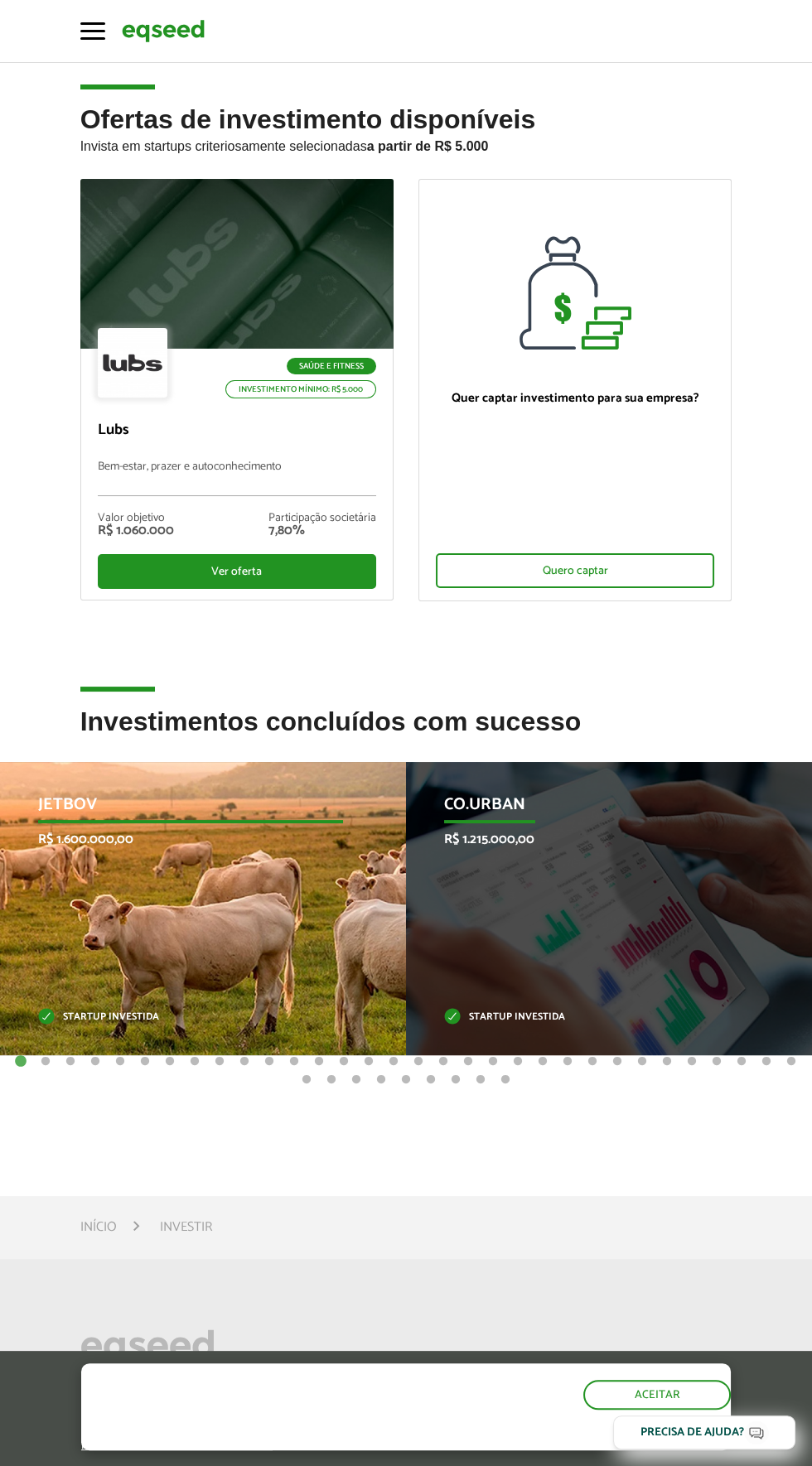
scroll to position [0, 0]
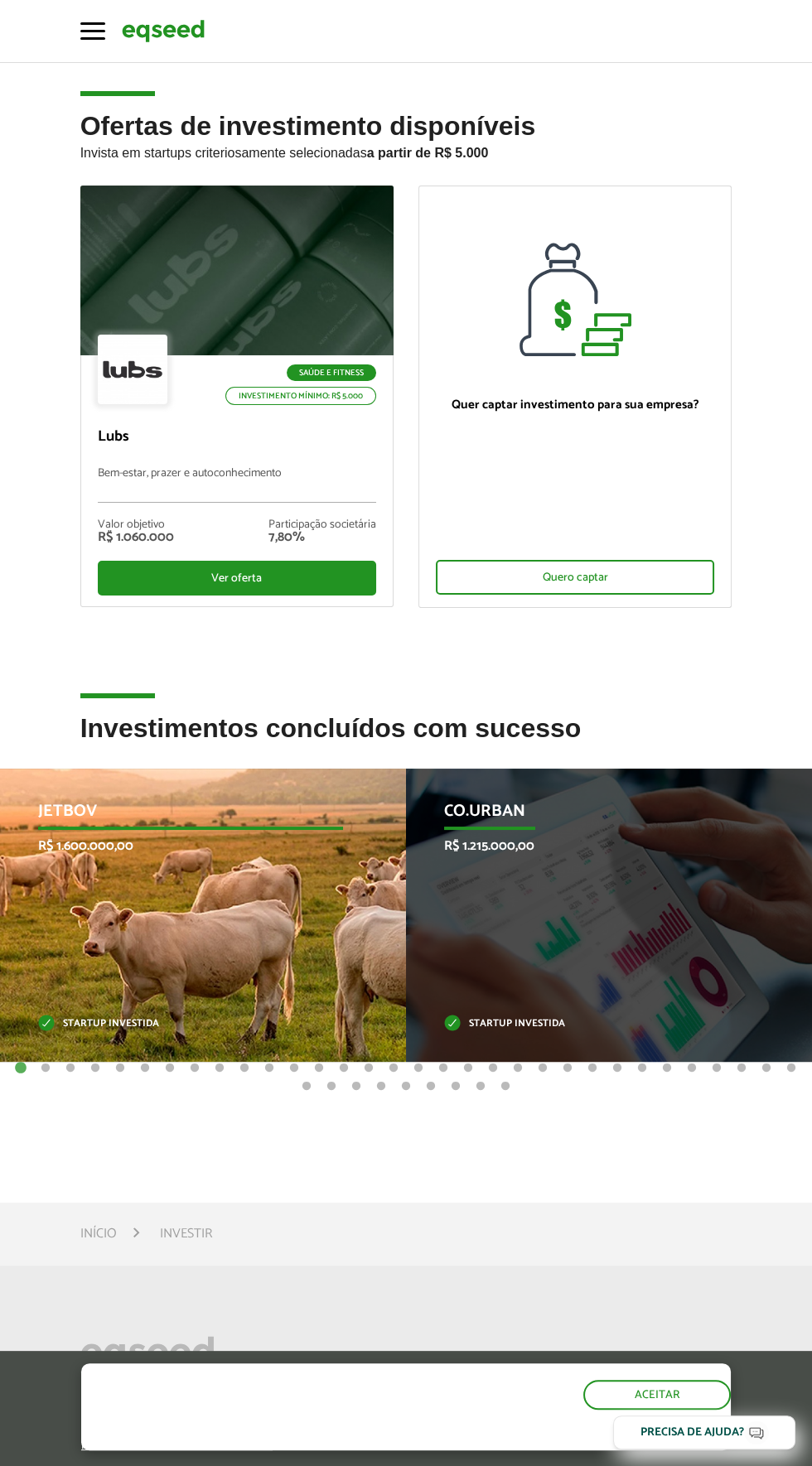
click at [243, 859] on div "JetBov R$ 1.600.000,00 Startup investida" at bounding box center [191, 915] width 381 height 293
click at [300, 938] on div "JetBov R$ 1.600.000,00 Startup investida" at bounding box center [191, 915] width 381 height 293
click at [113, 1014] on div "JetBov R$ 1.600.000,00 Startup investida" at bounding box center [191, 915] width 381 height 293
click at [261, 920] on div "JetBov R$ 1.600.000,00 Startup investida" at bounding box center [191, 915] width 381 height 293
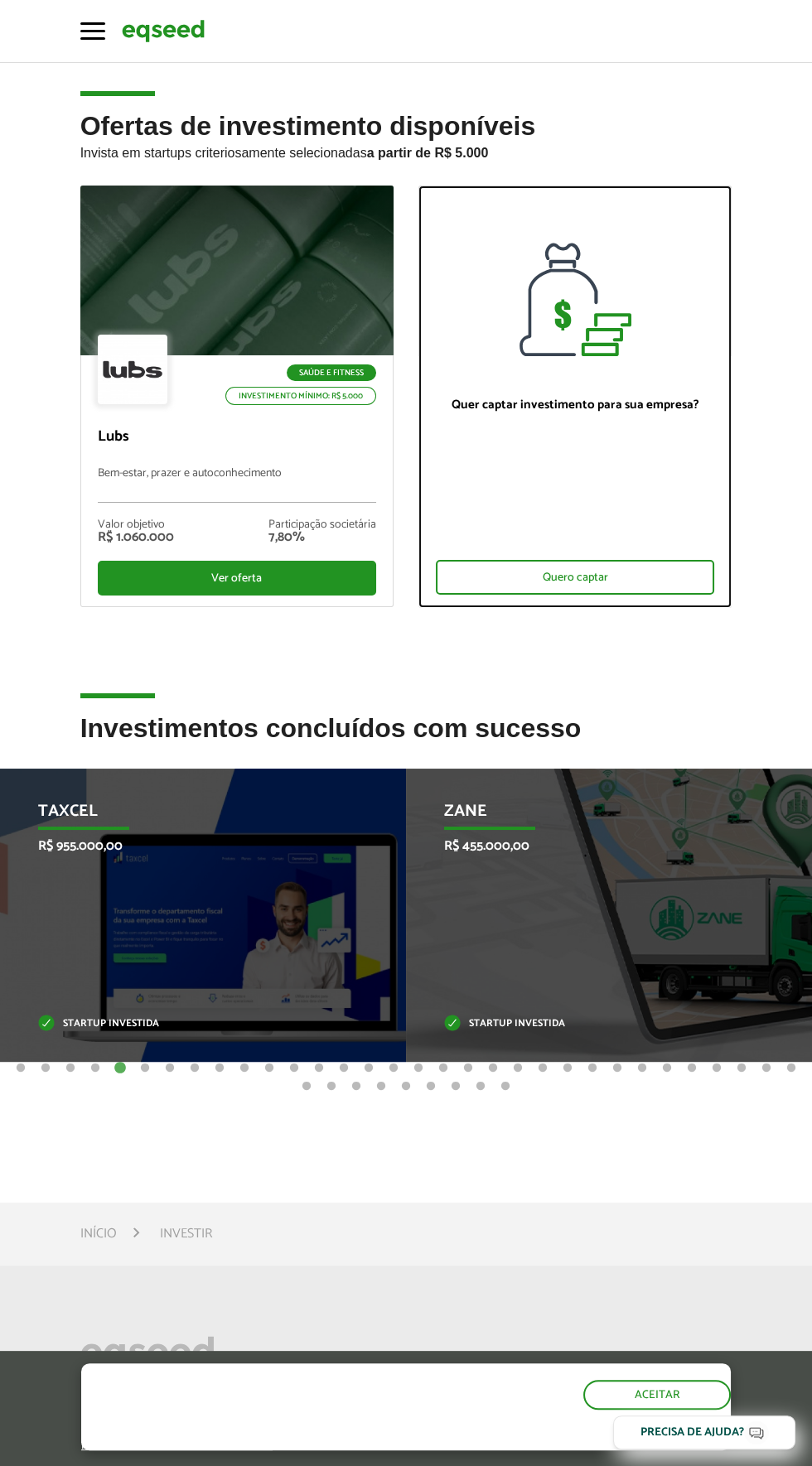
click at [502, 372] on div "Quer captar investimento para sua empresa? Quero captar" at bounding box center [575, 481] width 312 height 251
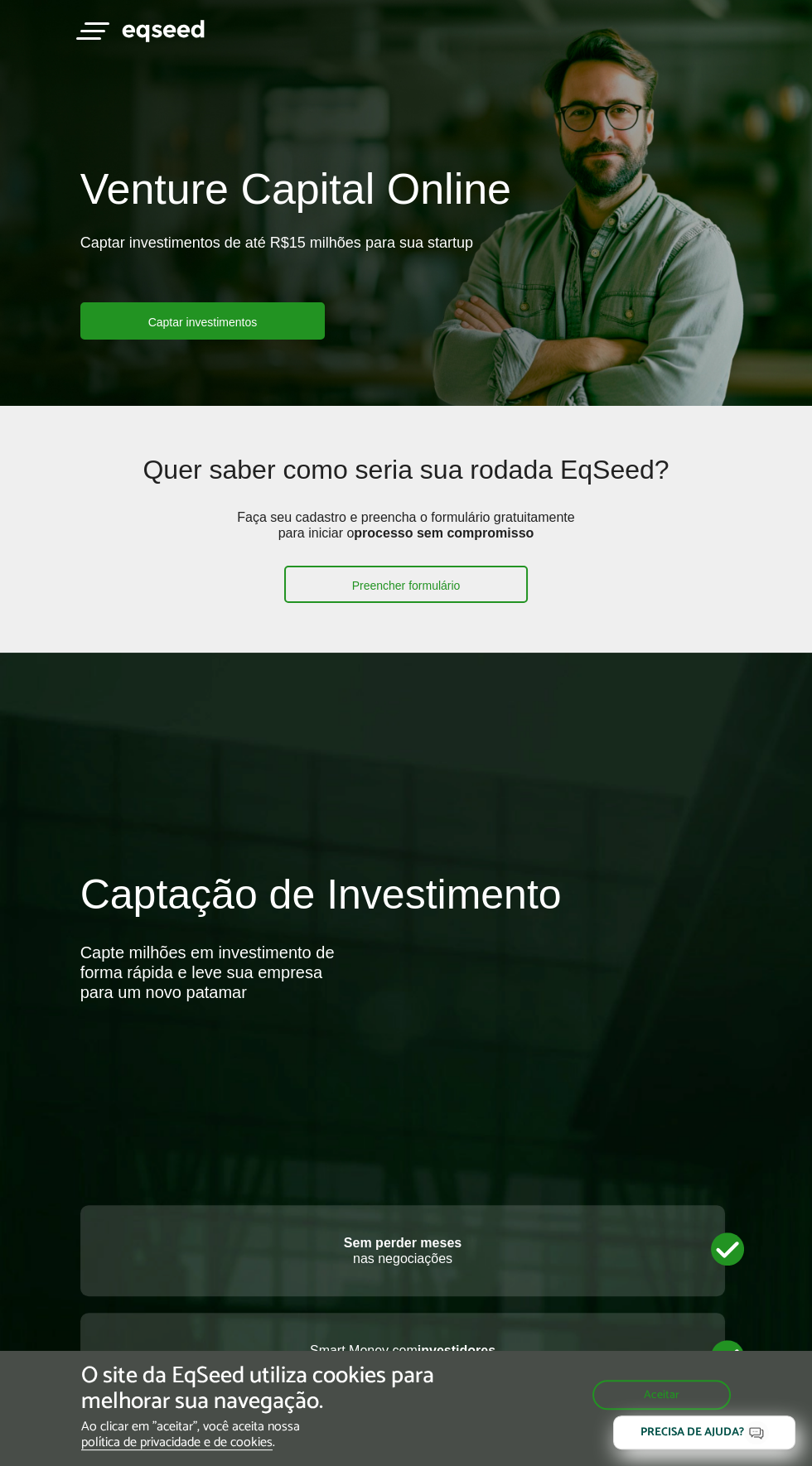
click at [102, 26] on button "Toggle navigation" at bounding box center [92, 29] width 25 height 29
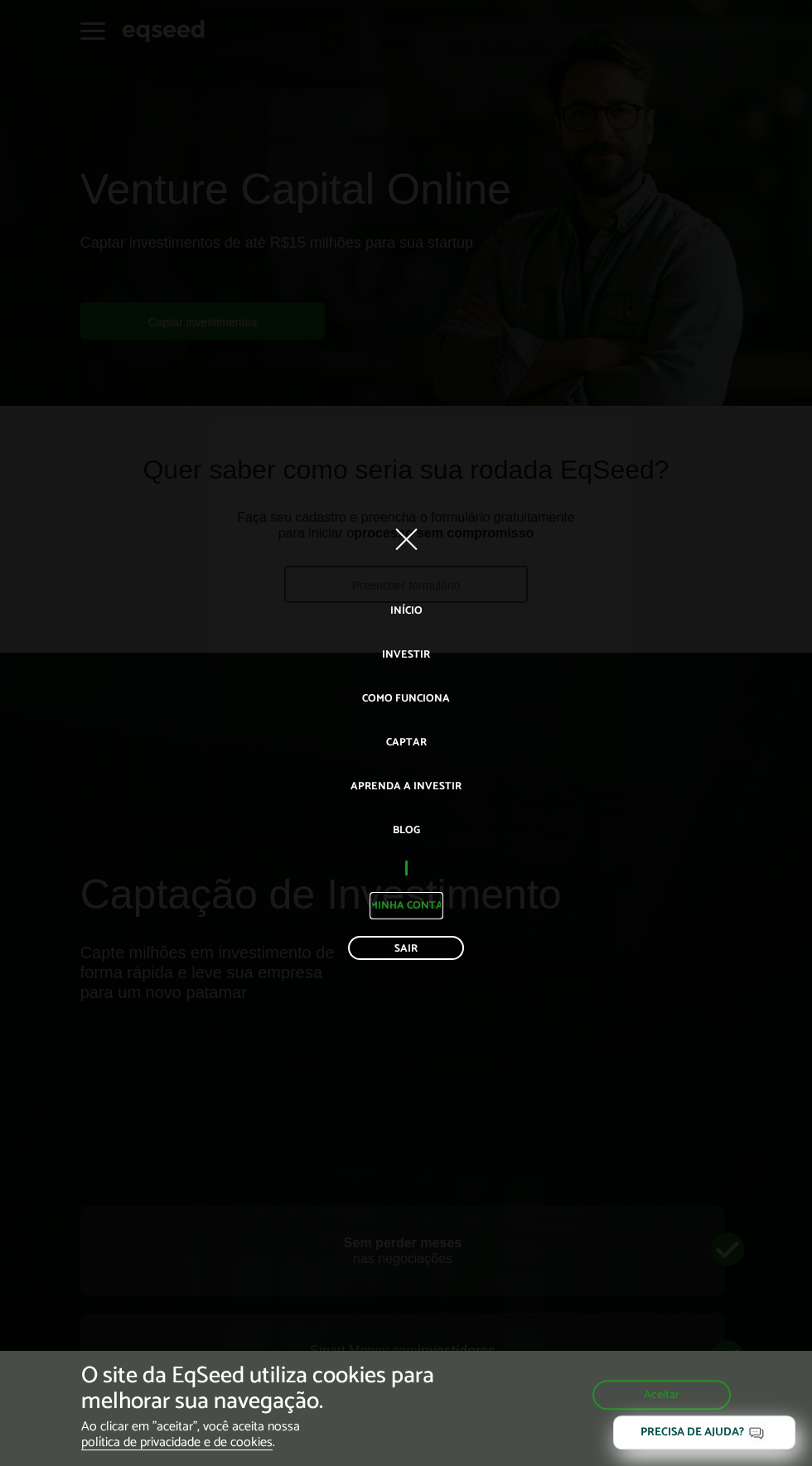
click at [425, 901] on link "Minha conta" at bounding box center [406, 906] width 73 height 28
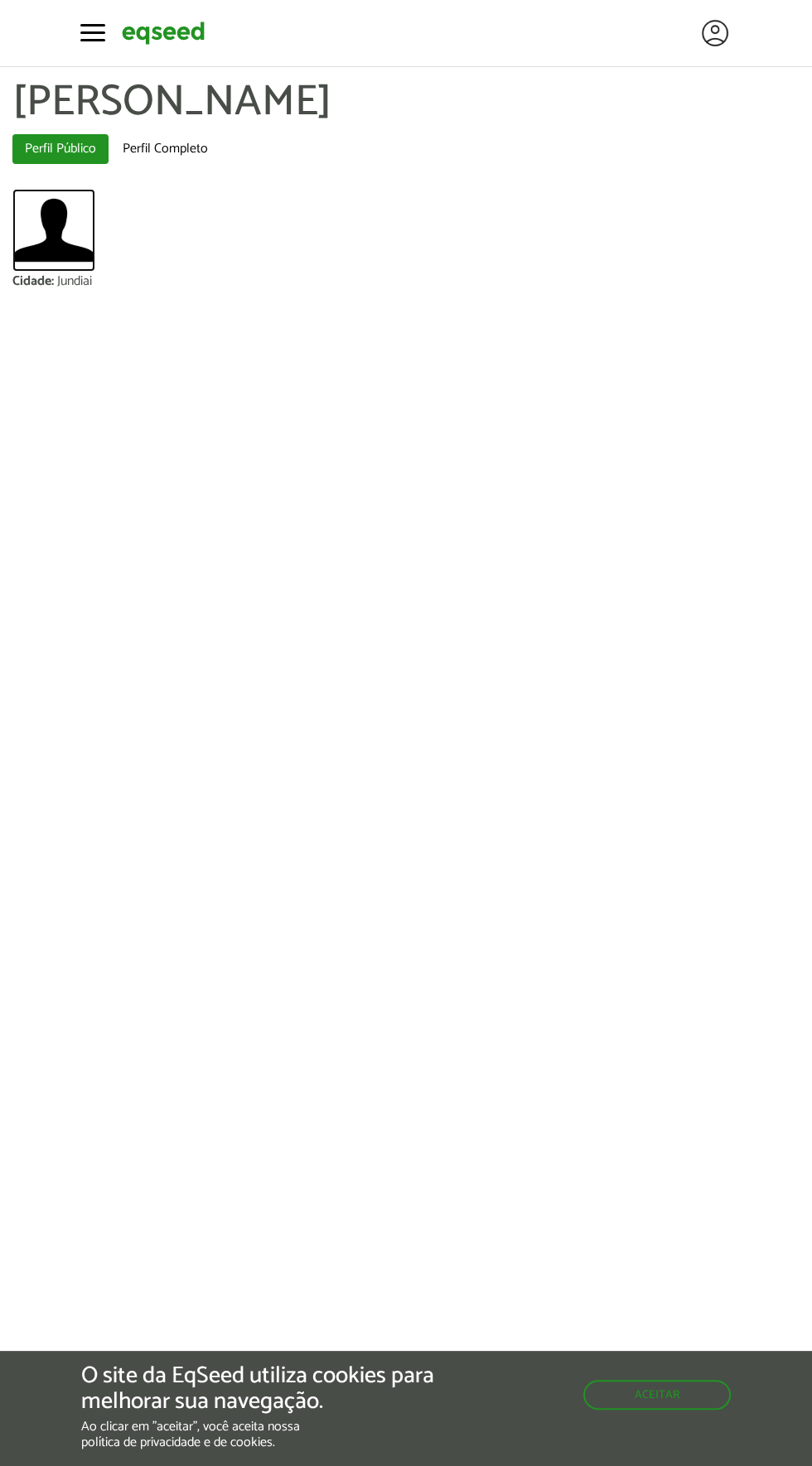
click at [88, 210] on img at bounding box center [54, 230] width 83 height 83
click at [79, 253] on img at bounding box center [54, 230] width 83 height 83
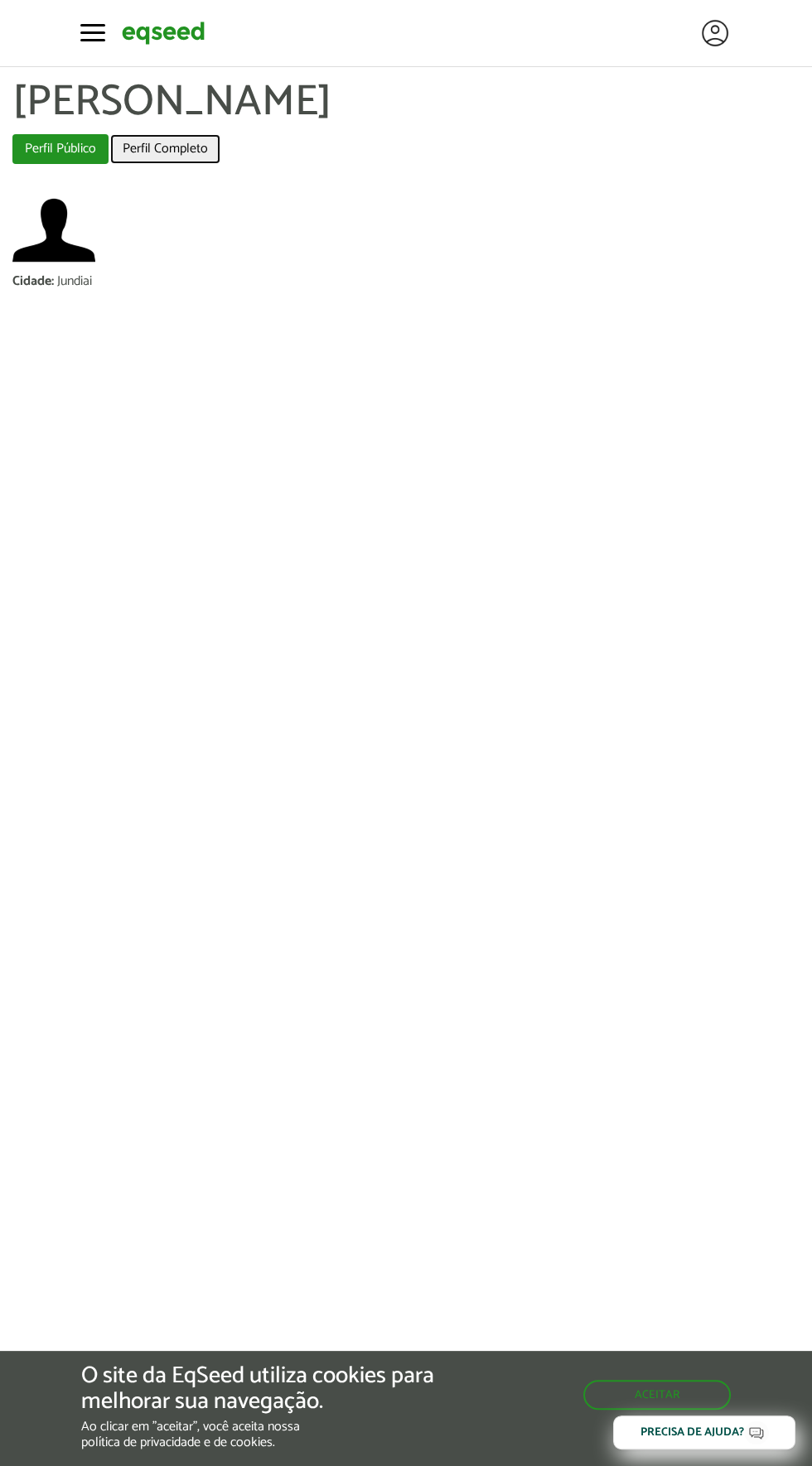
click at [181, 142] on link "Perfil Completo" at bounding box center [166, 149] width 110 height 30
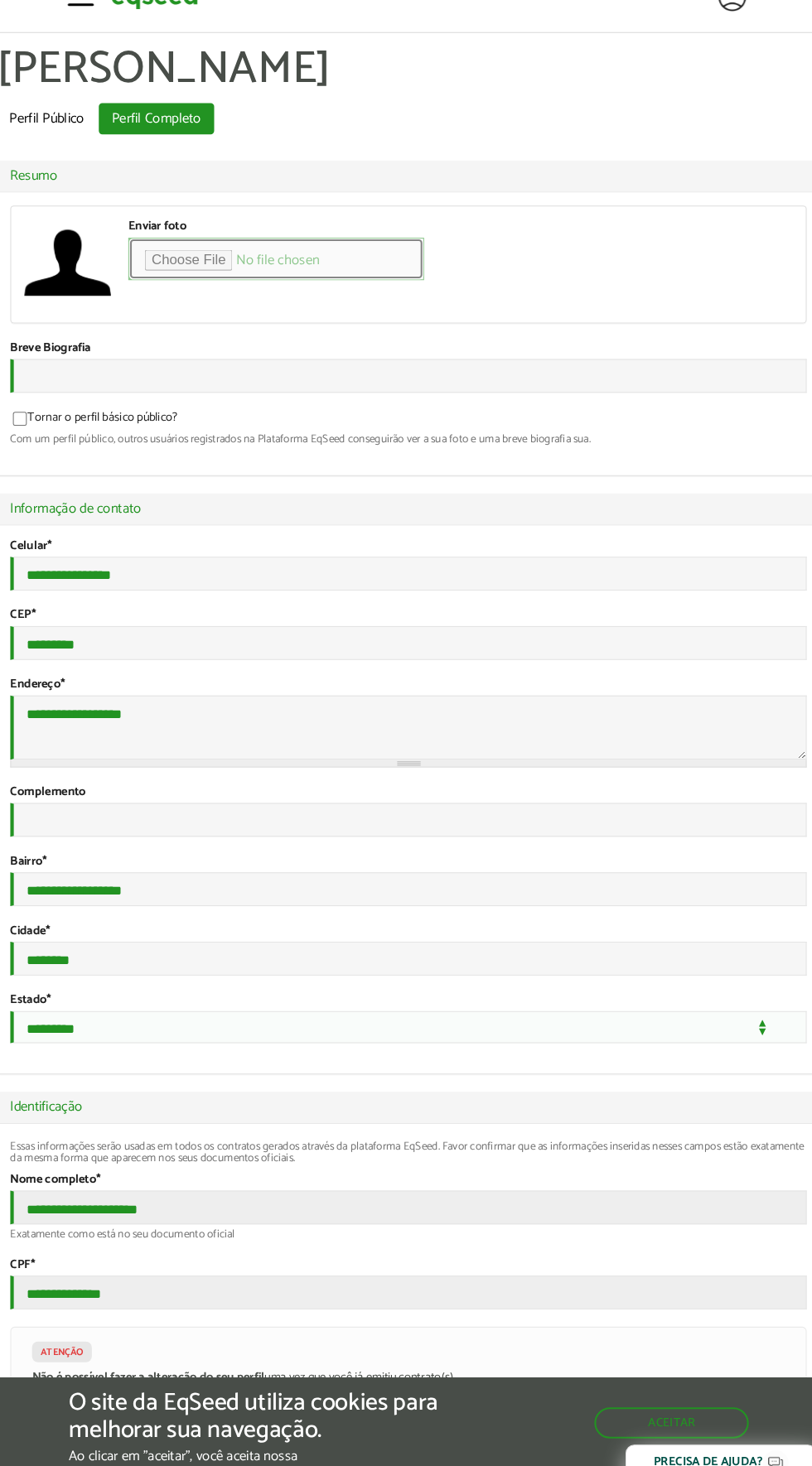
click at [227, 276] on input "Enviar foto" at bounding box center [279, 282] width 282 height 41
click at [234, 447] on div "Tornar o perfil básico público? Com um perfil público, outros usuários registra…" at bounding box center [406, 444] width 760 height 33
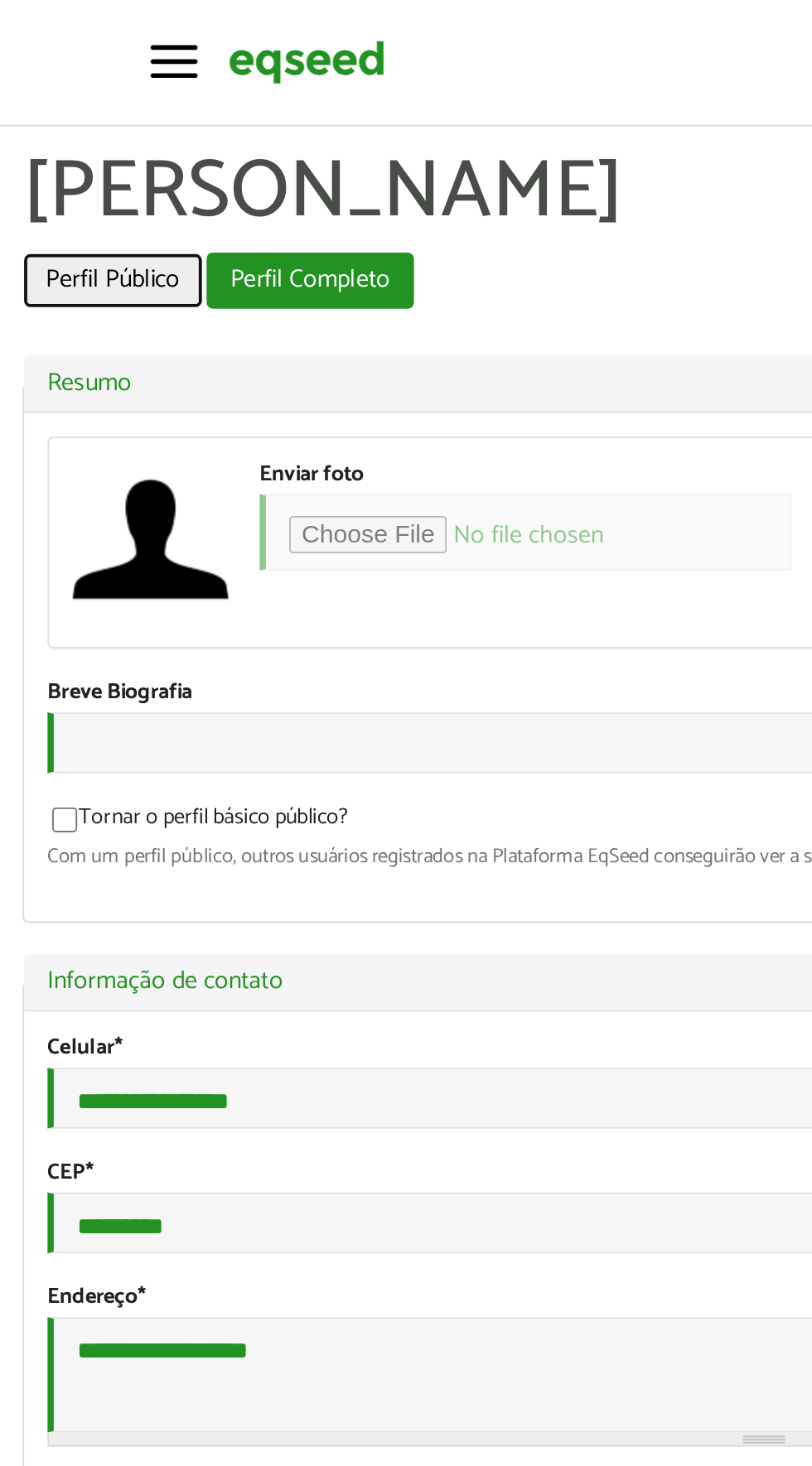
click at [72, 142] on link "Perfil Público" at bounding box center [60, 149] width 96 height 30
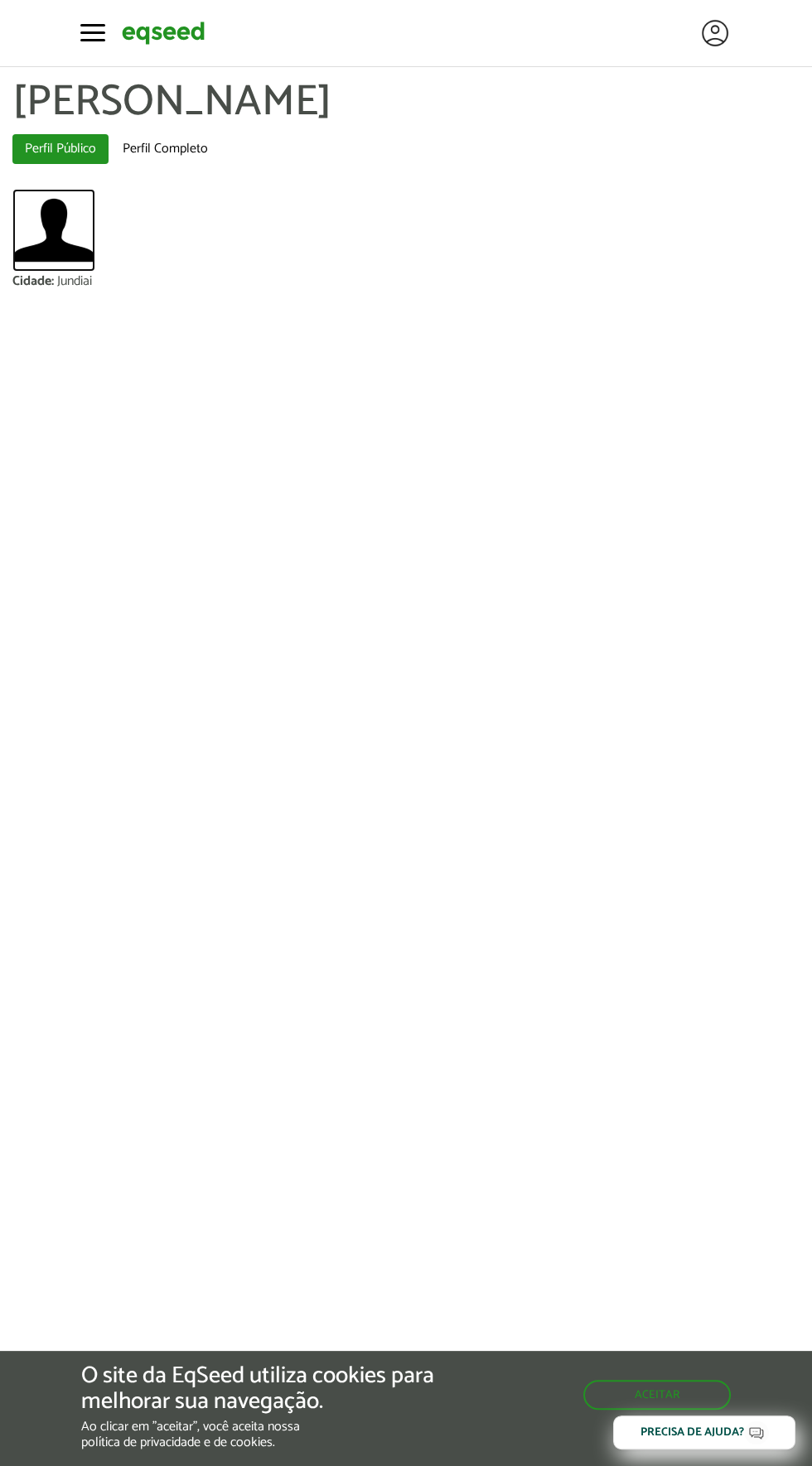
click at [79, 244] on img at bounding box center [54, 230] width 83 height 83
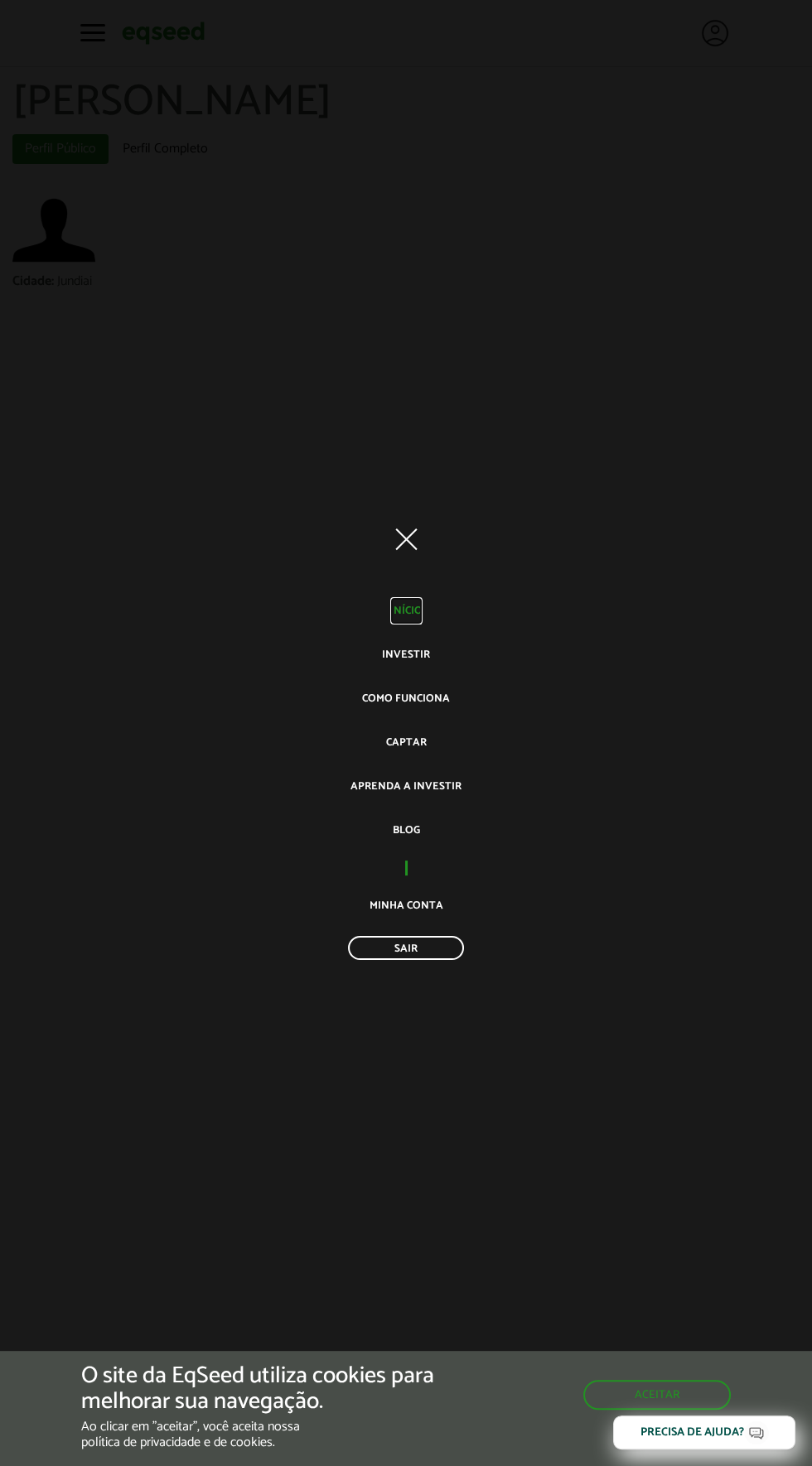
click at [403, 602] on link "Início" at bounding box center [406, 611] width 32 height 28
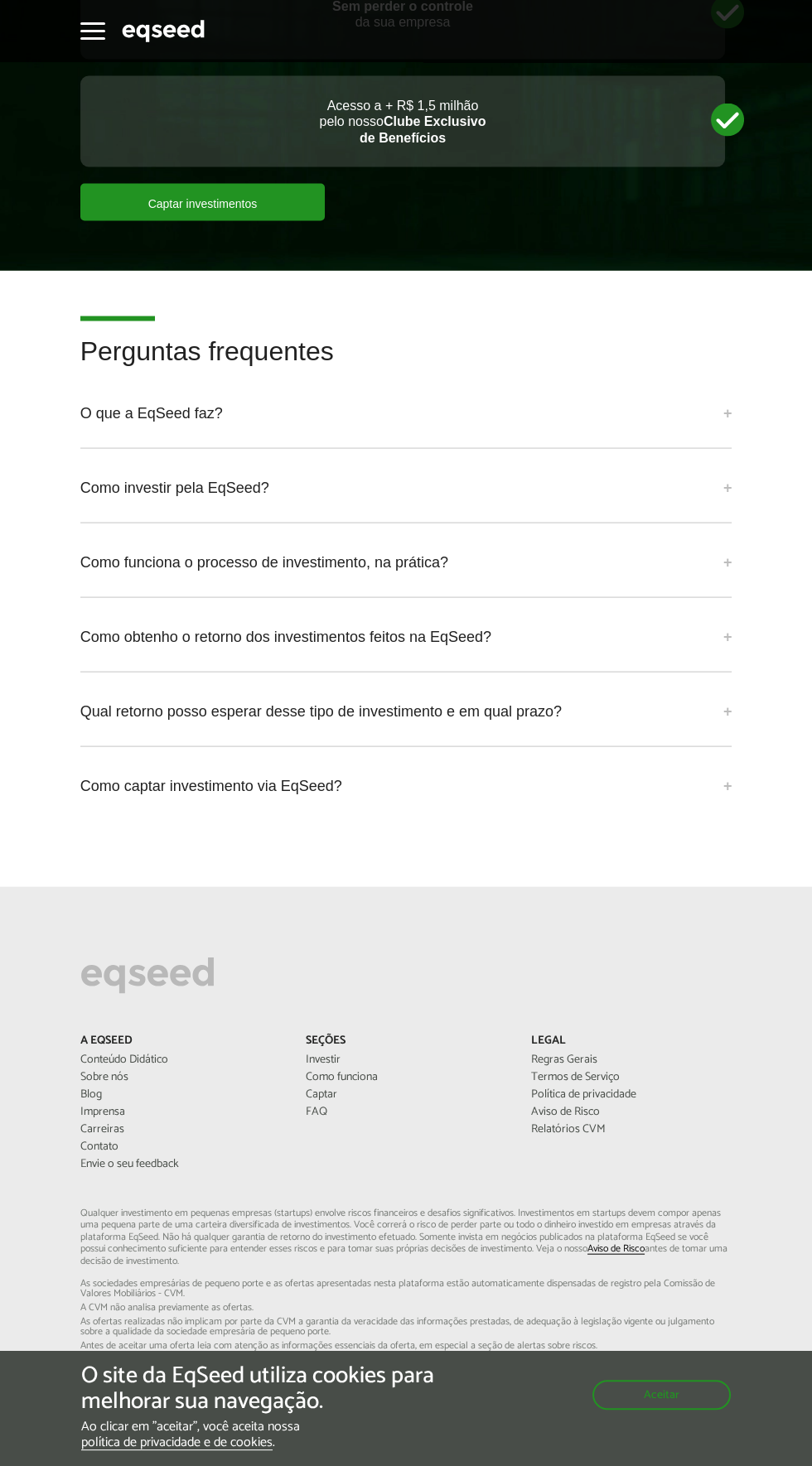
scroll to position [4840, 0]
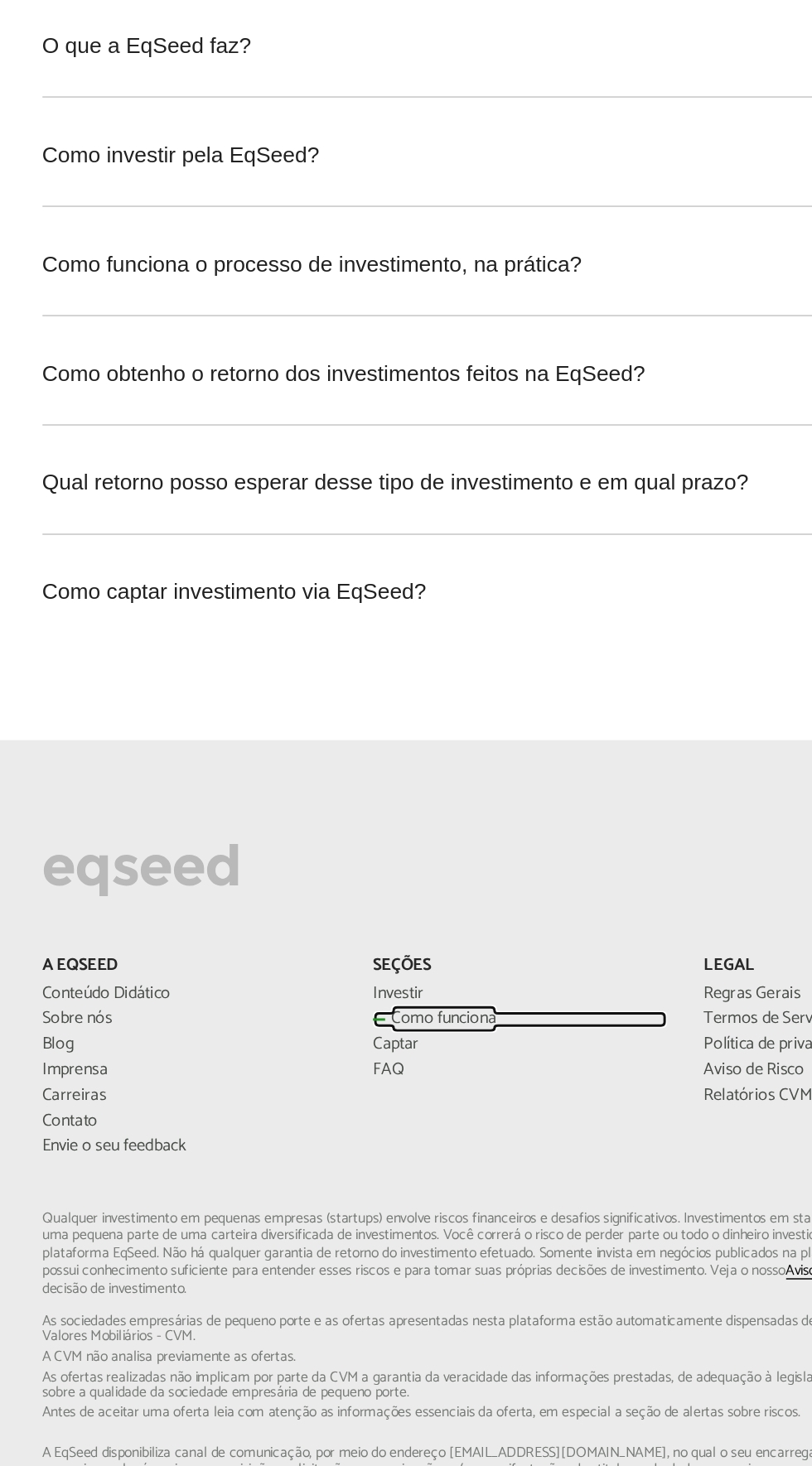
click at [373, 1002] on link "Como funciona" at bounding box center [406, 1007] width 200 height 11
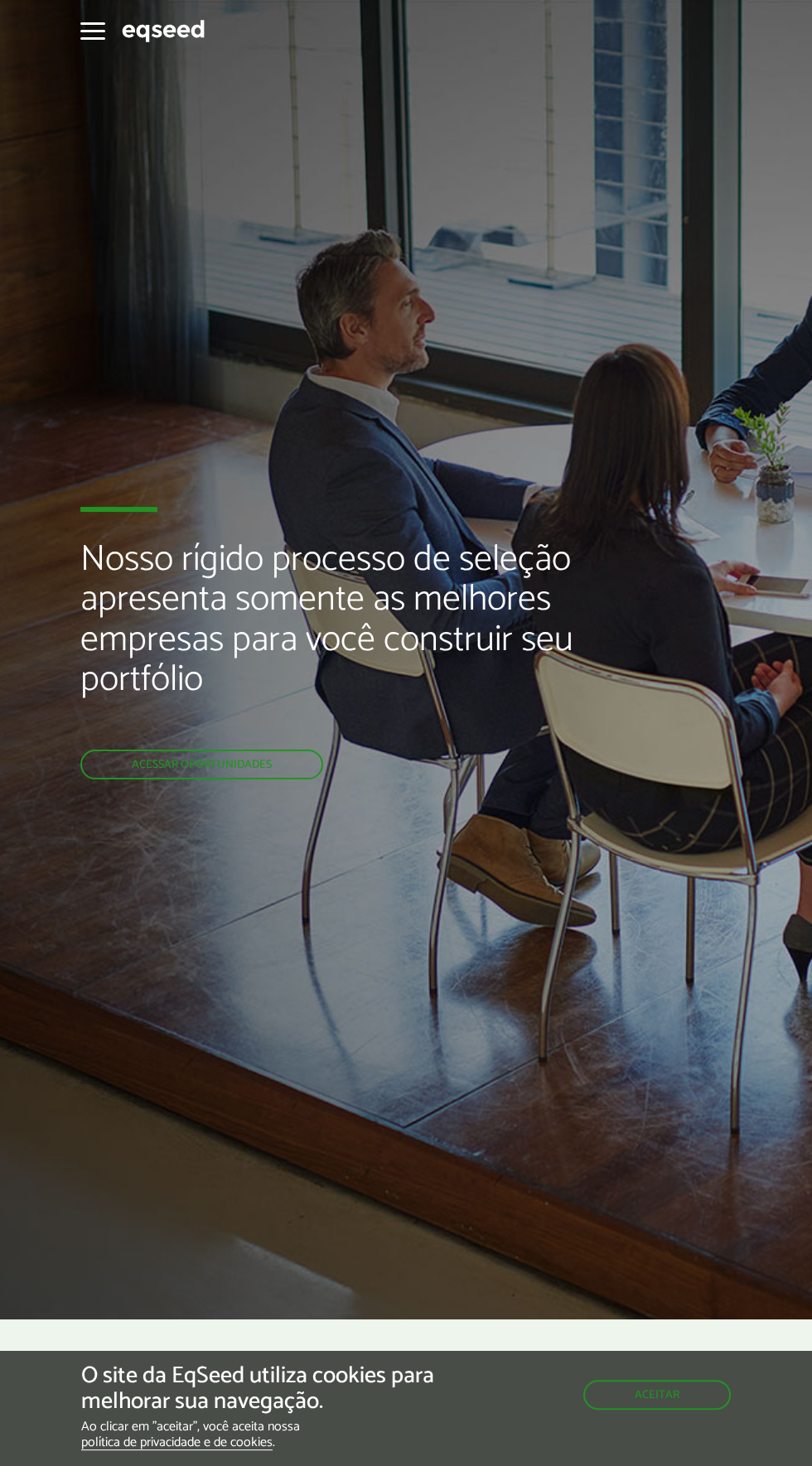
scroll to position [6, 0]
